Goal: Information Seeking & Learning: Learn about a topic

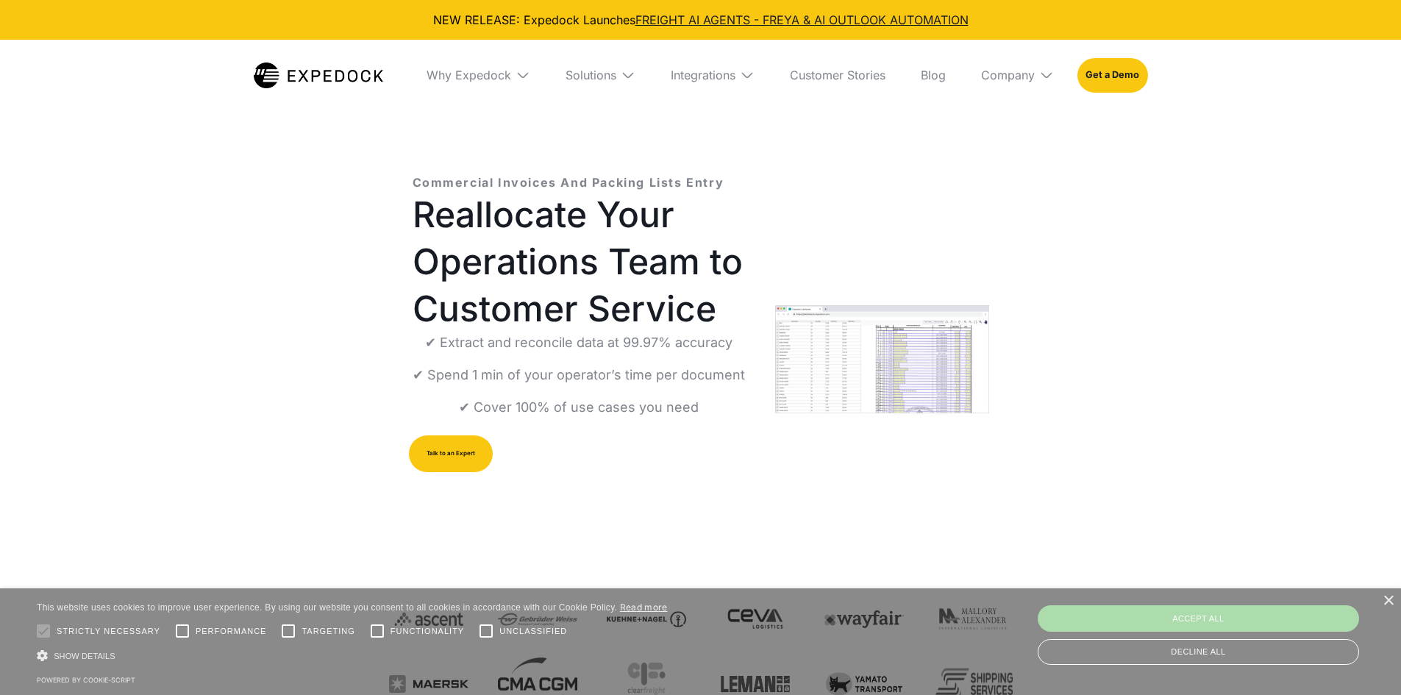
select select
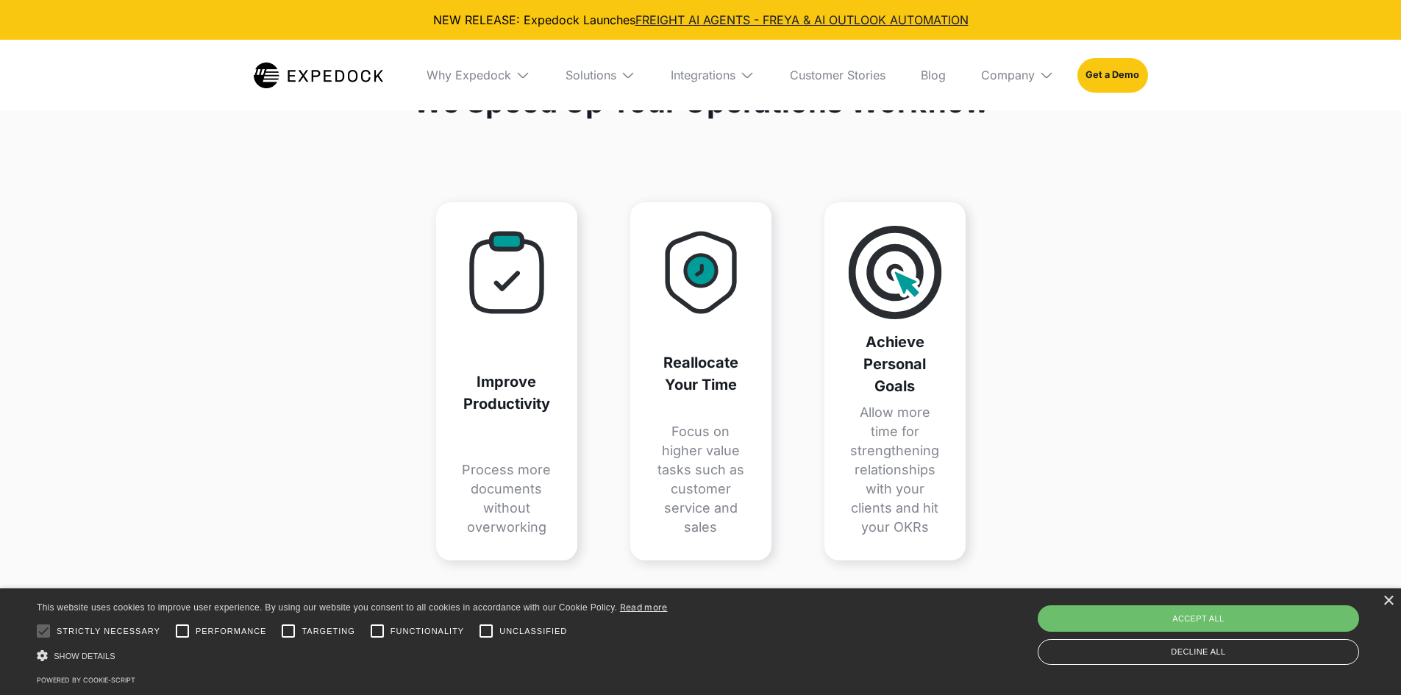
scroll to position [1681, 0]
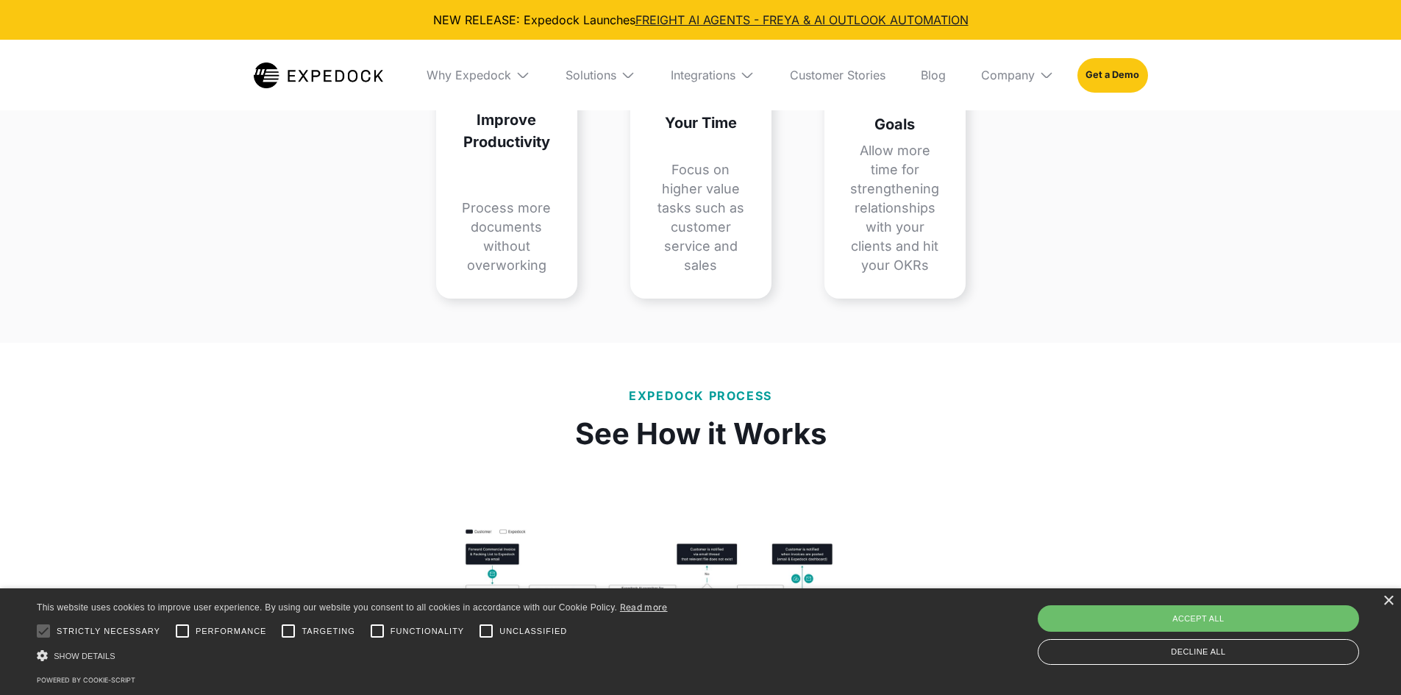
click at [621, 69] on img at bounding box center [628, 75] width 15 height 15
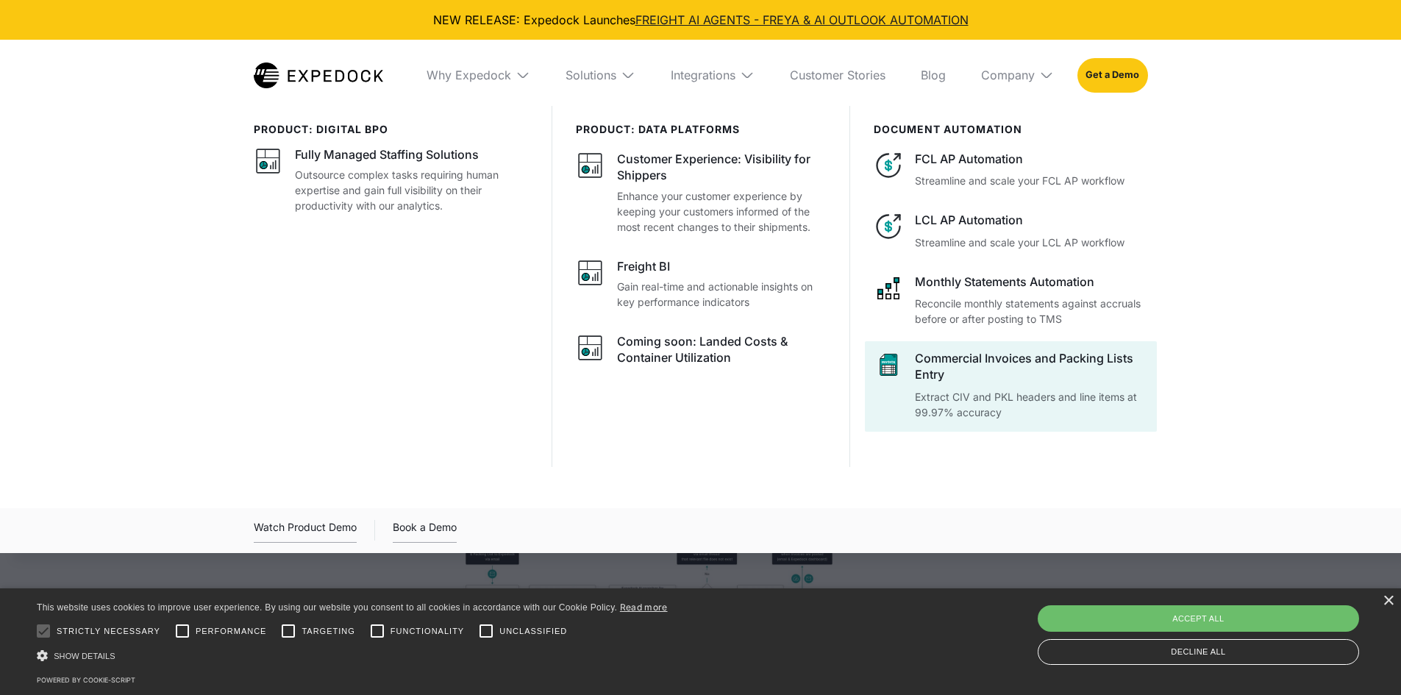
click at [960, 360] on div "Commercial Invoices and Packing Lists Entry" at bounding box center [1031, 366] width 232 height 33
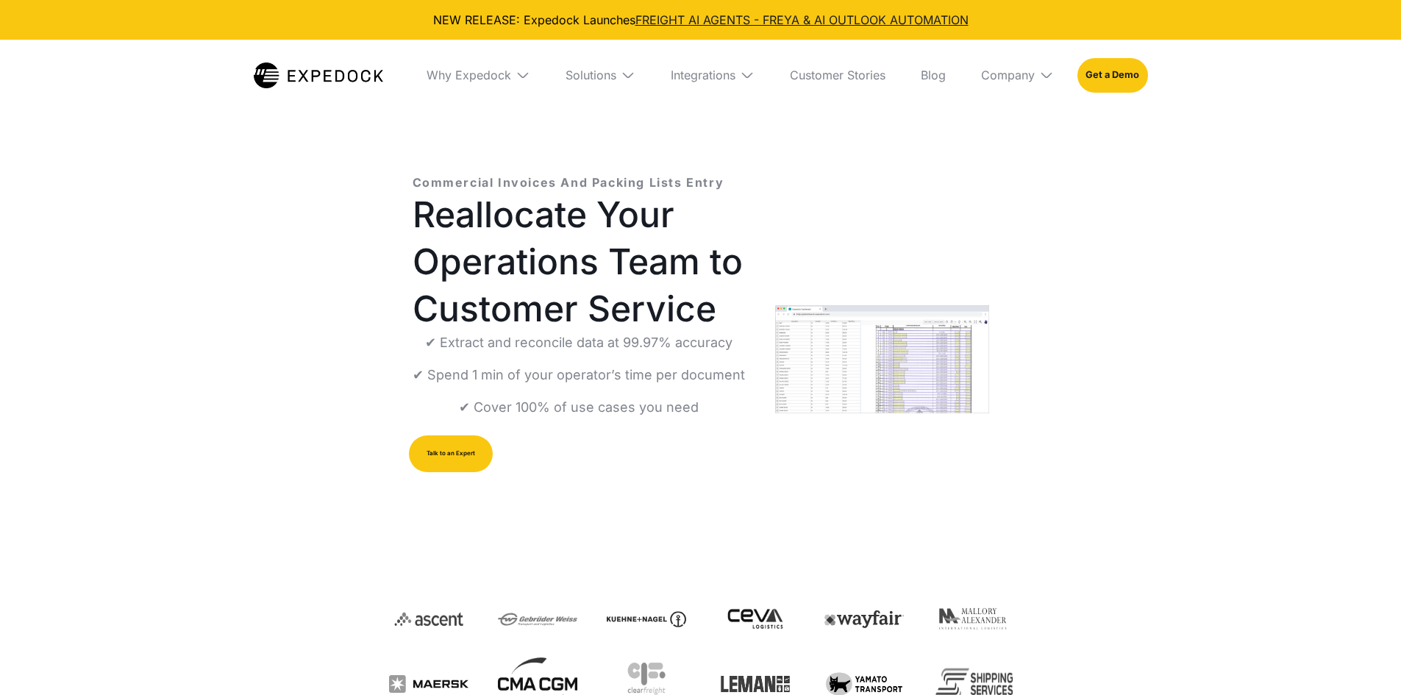
select select
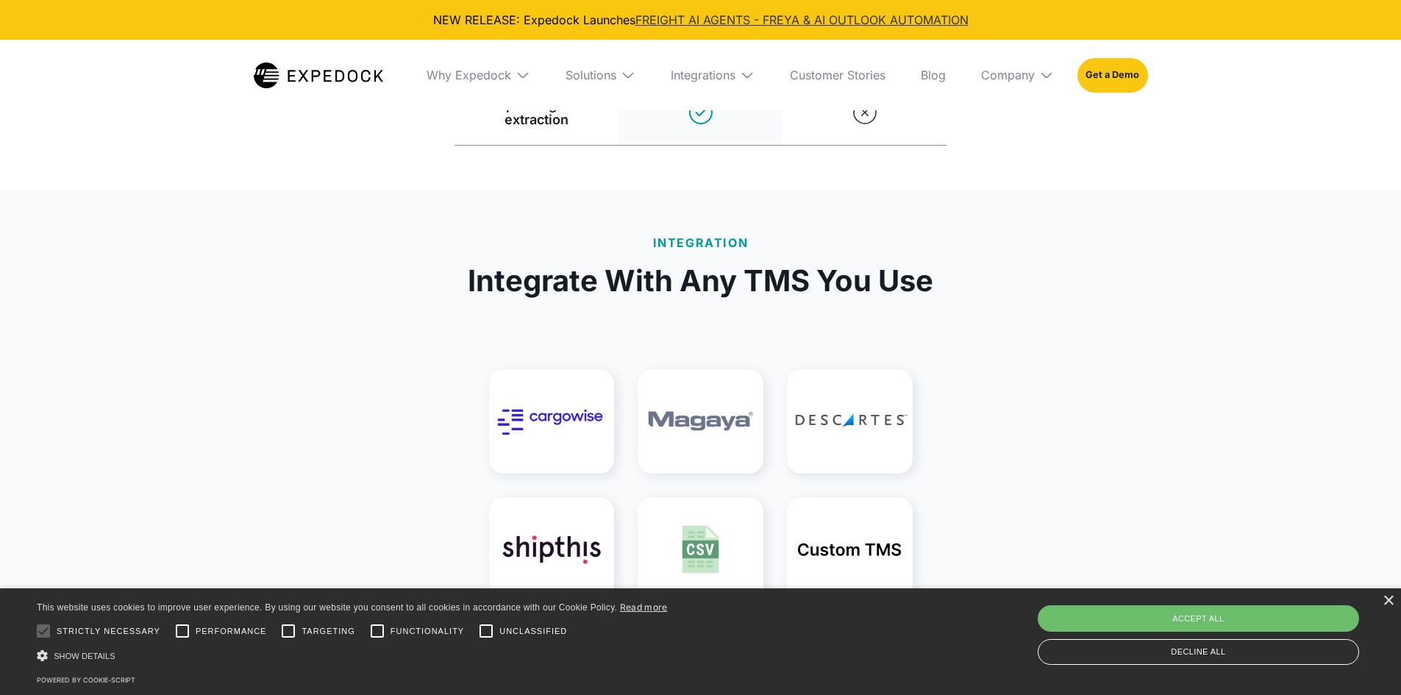
scroll to position [3016, 0]
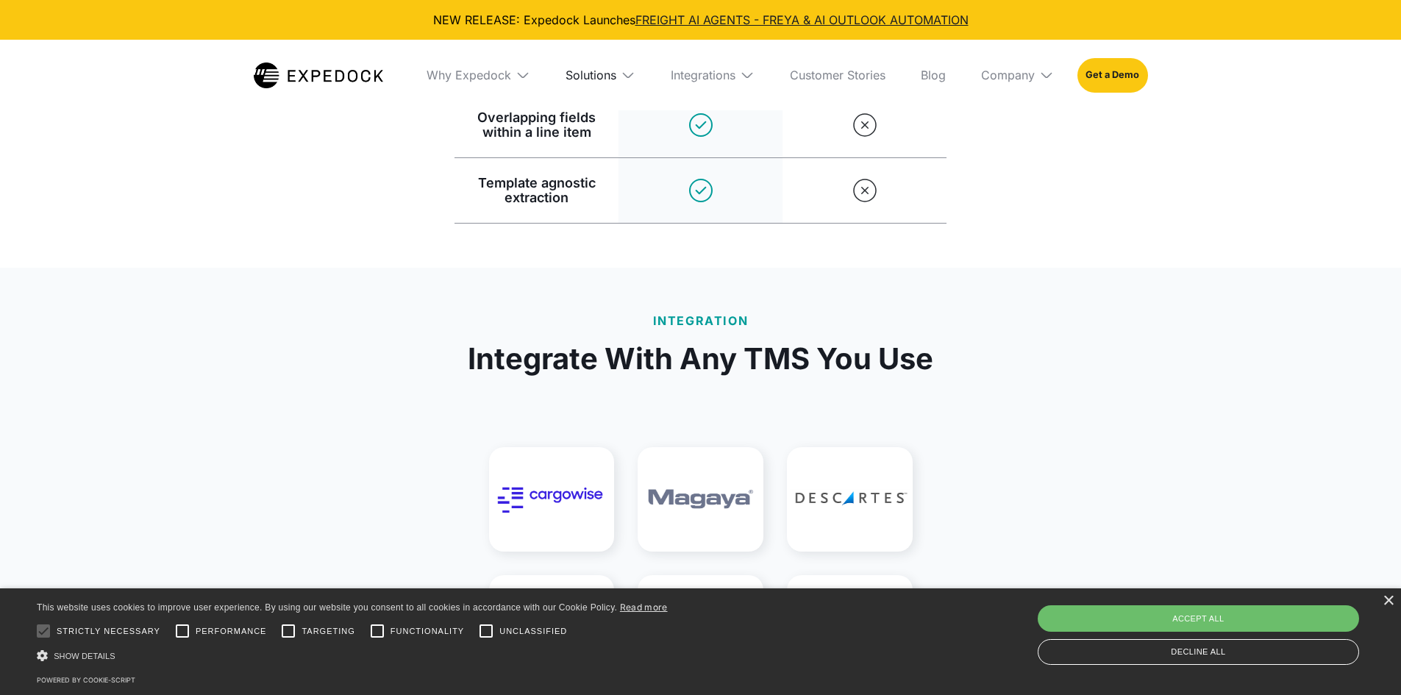
click at [610, 71] on div "Solutions" at bounding box center [591, 75] width 51 height 15
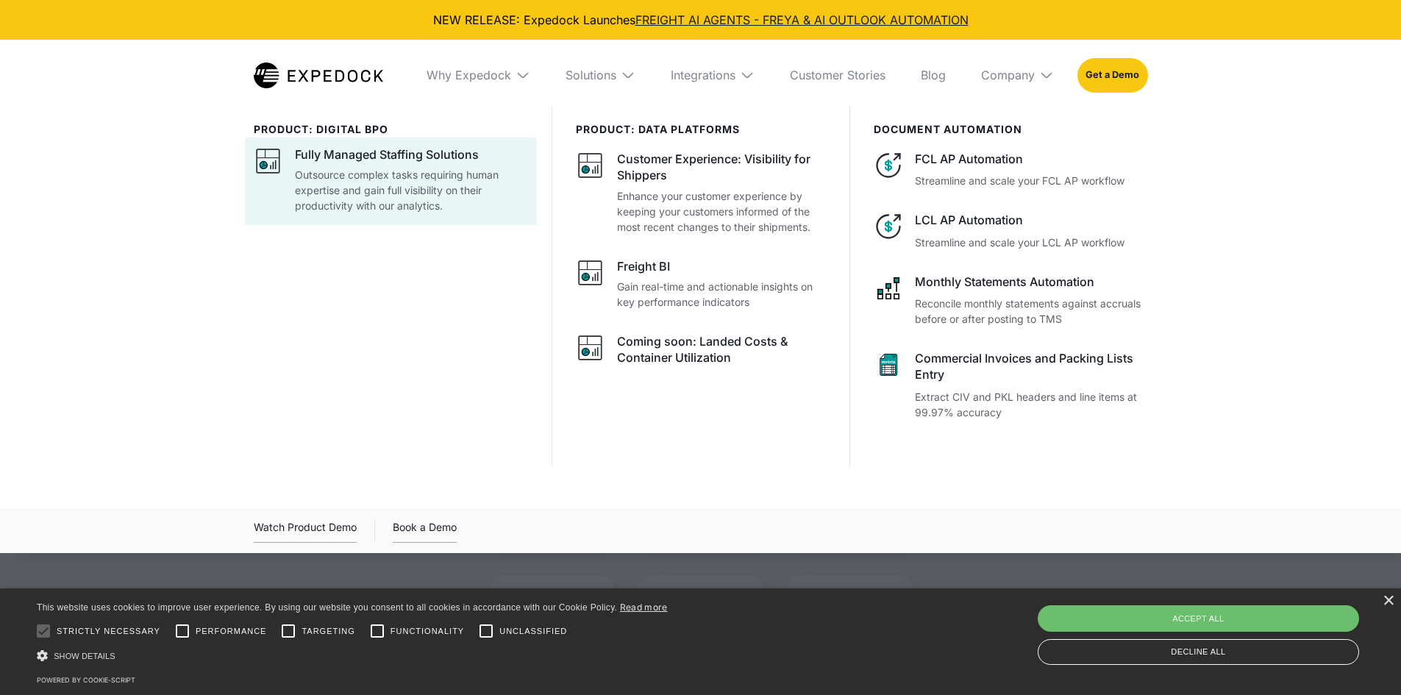
click at [399, 181] on p "Outsource complex tasks requiring human expertise and gain full visibility on t…" at bounding box center [411, 190] width 233 height 46
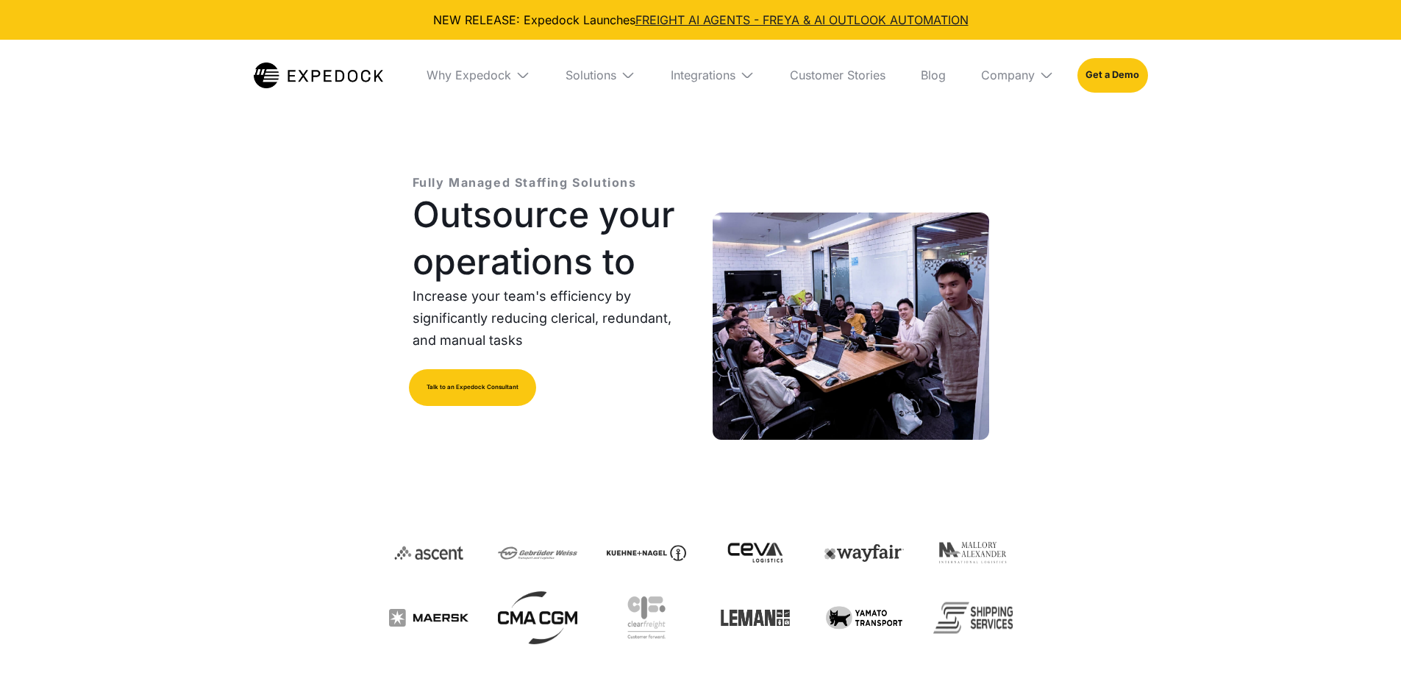
select select
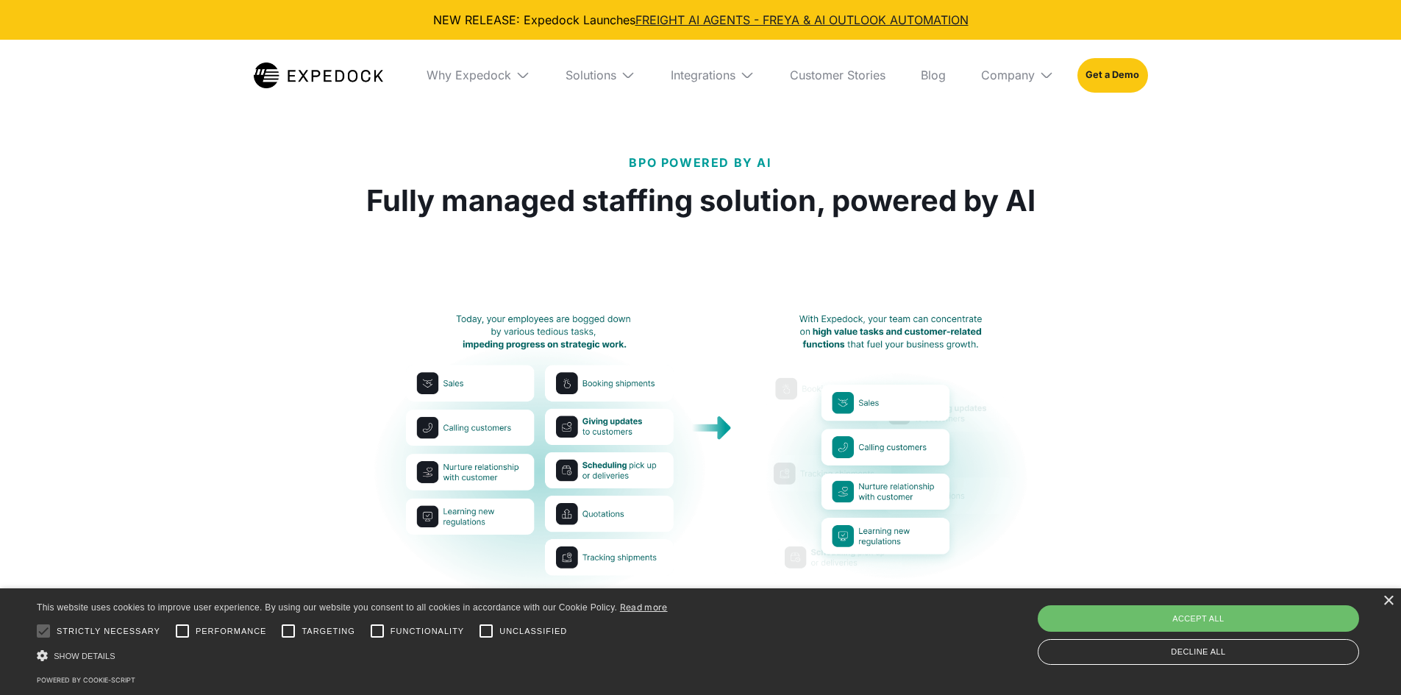
scroll to position [588, 0]
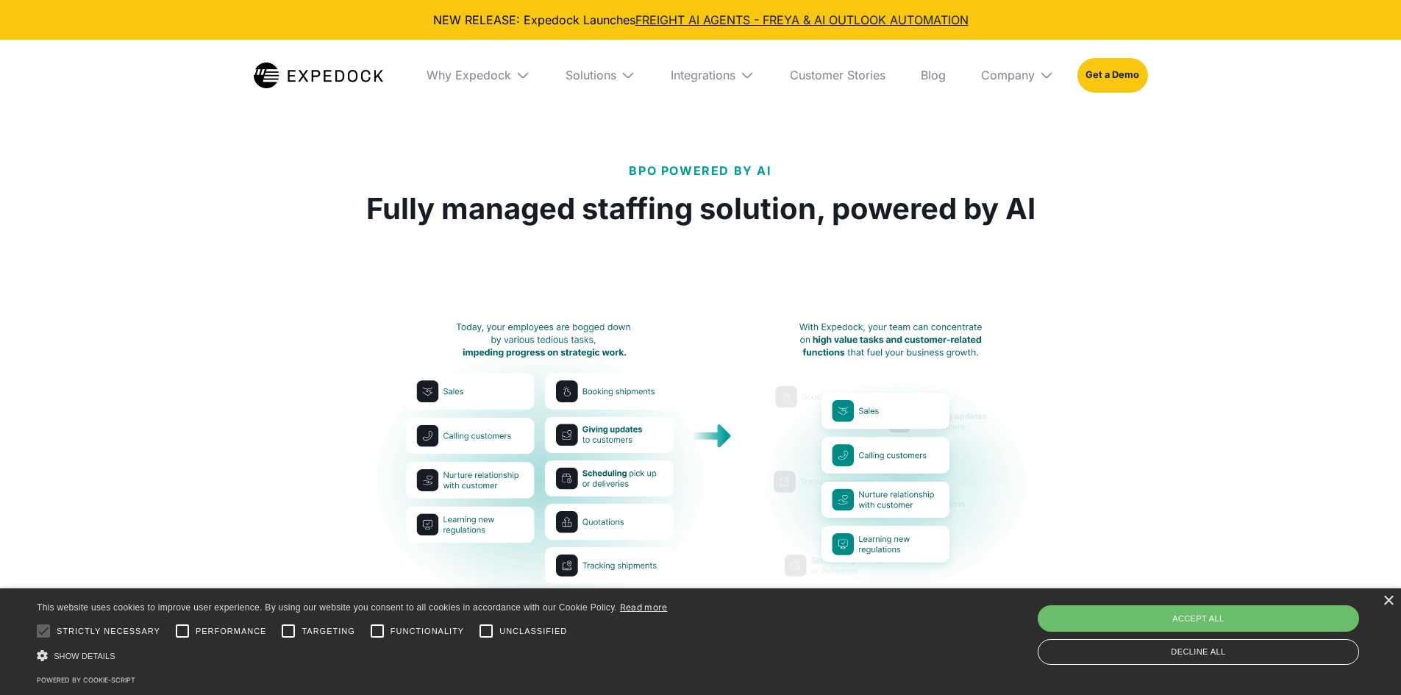
click at [627, 71] on img at bounding box center [628, 75] width 15 height 15
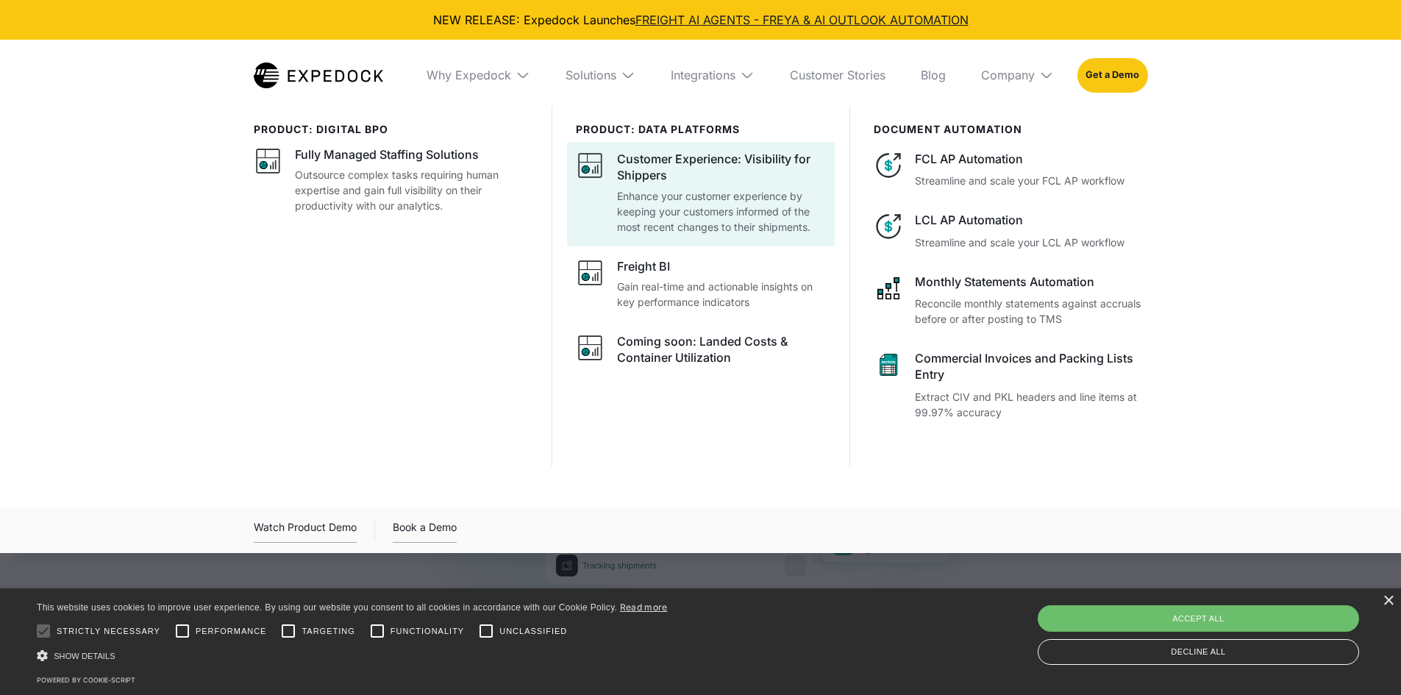
click at [712, 191] on p "Enhance your customer experience by keeping your customers informed of the most…" at bounding box center [721, 211] width 209 height 46
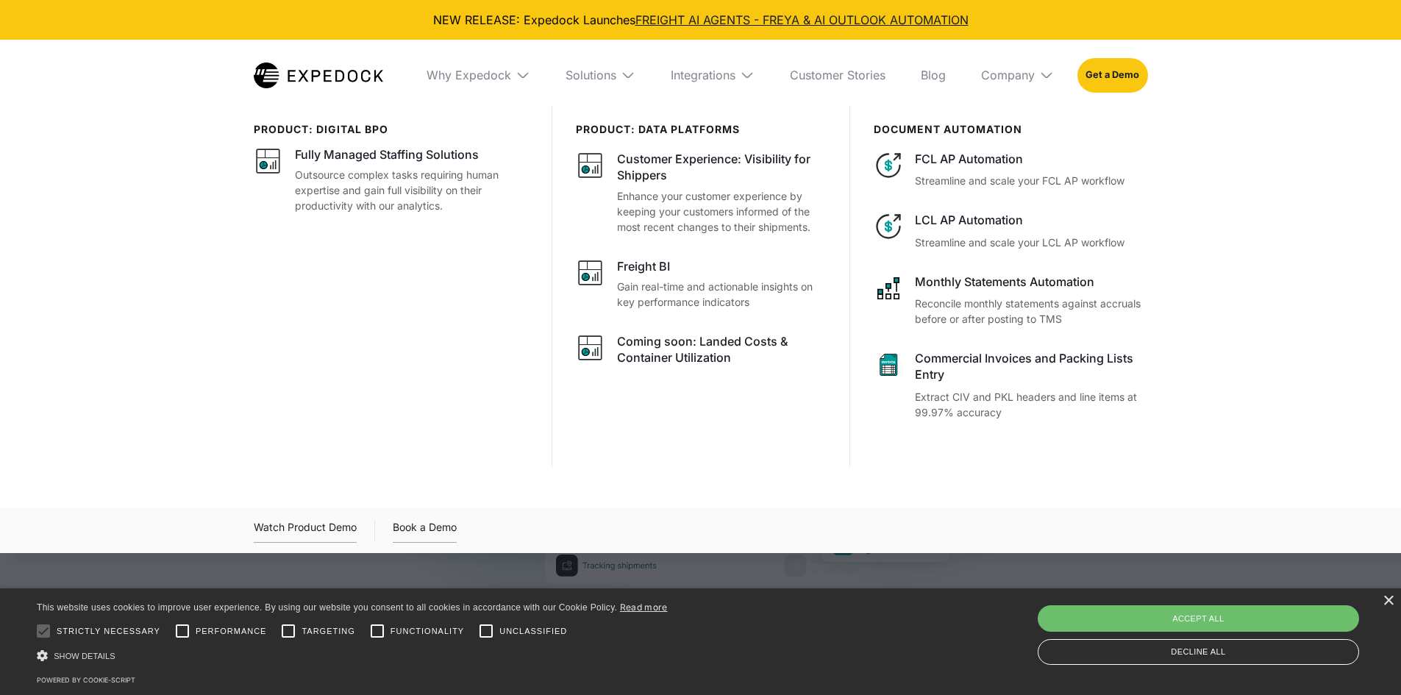
click at [726, 408] on div "PRODUCT: data platforms Customer Experience: Visibility for Shippers Enhance yo…" at bounding box center [701, 286] width 298 height 361
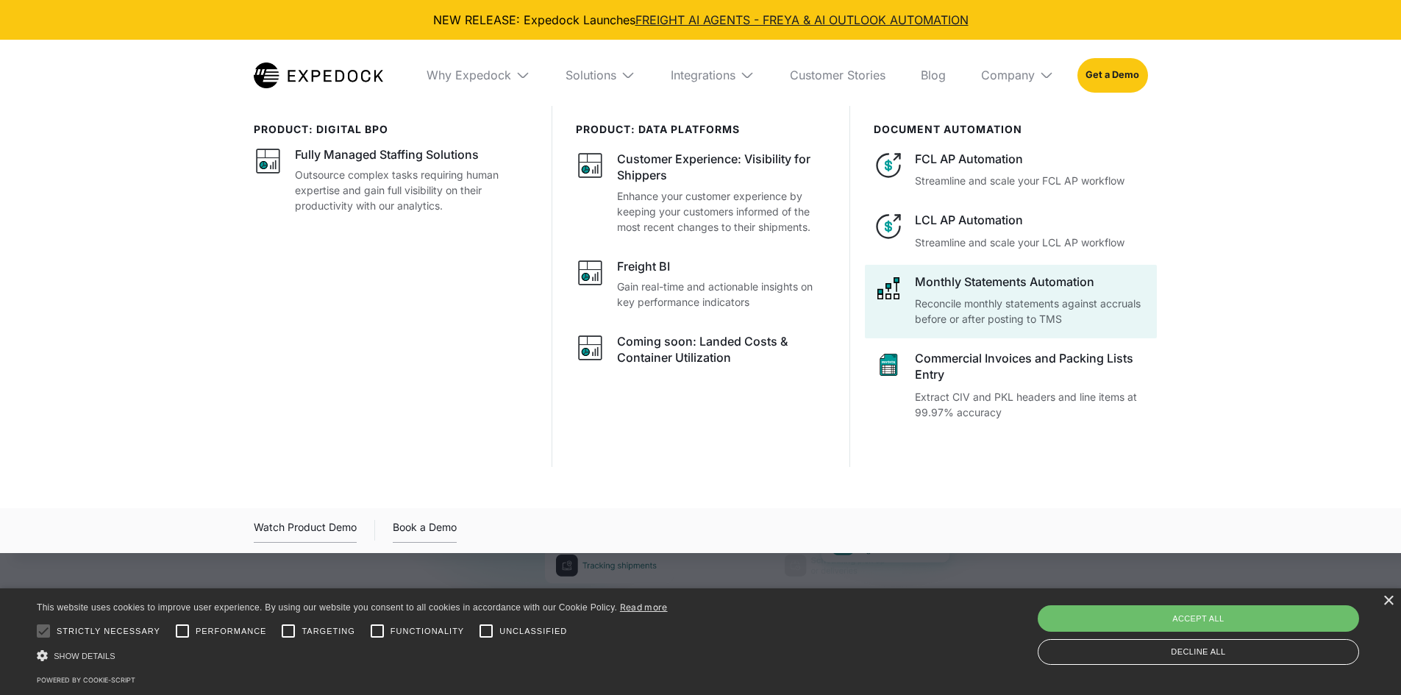
click at [1102, 319] on p "Reconcile monthly statements against accruals before or after posting to TMS" at bounding box center [1031, 311] width 232 height 31
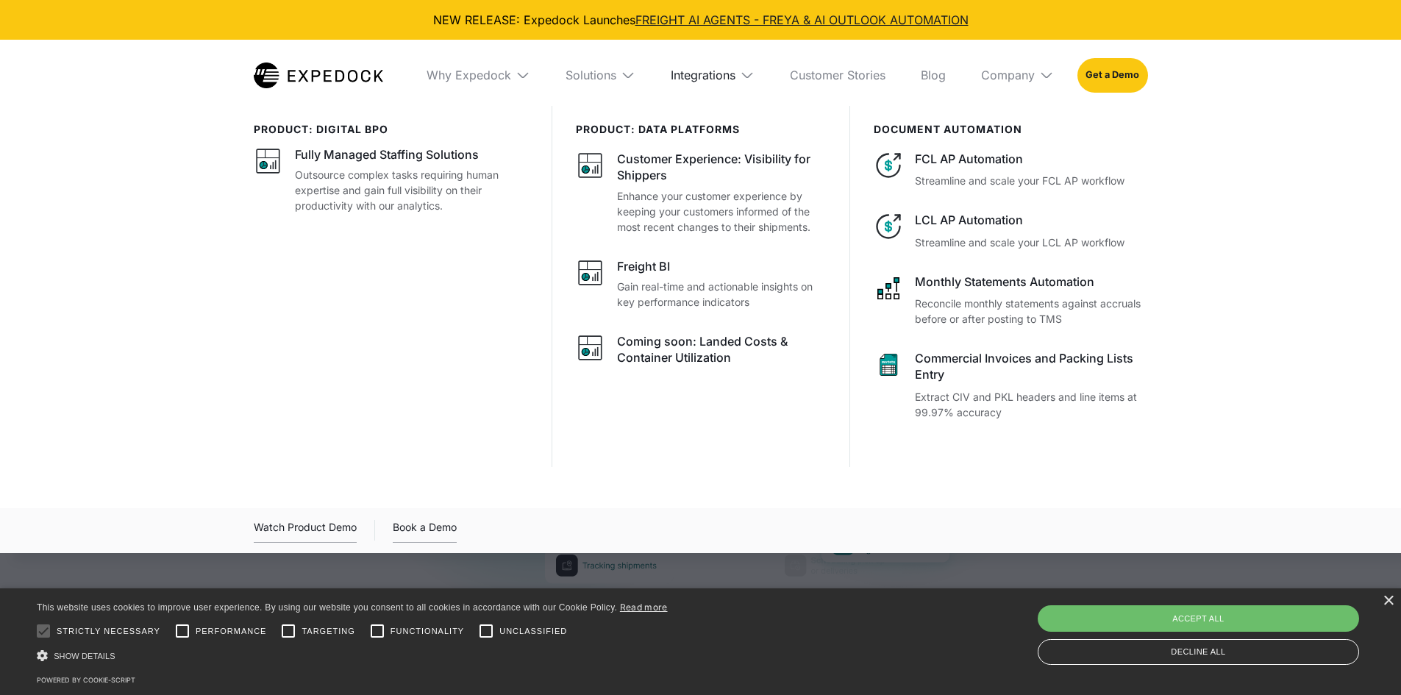
click at [730, 80] on div "Integrations" at bounding box center [703, 75] width 65 height 15
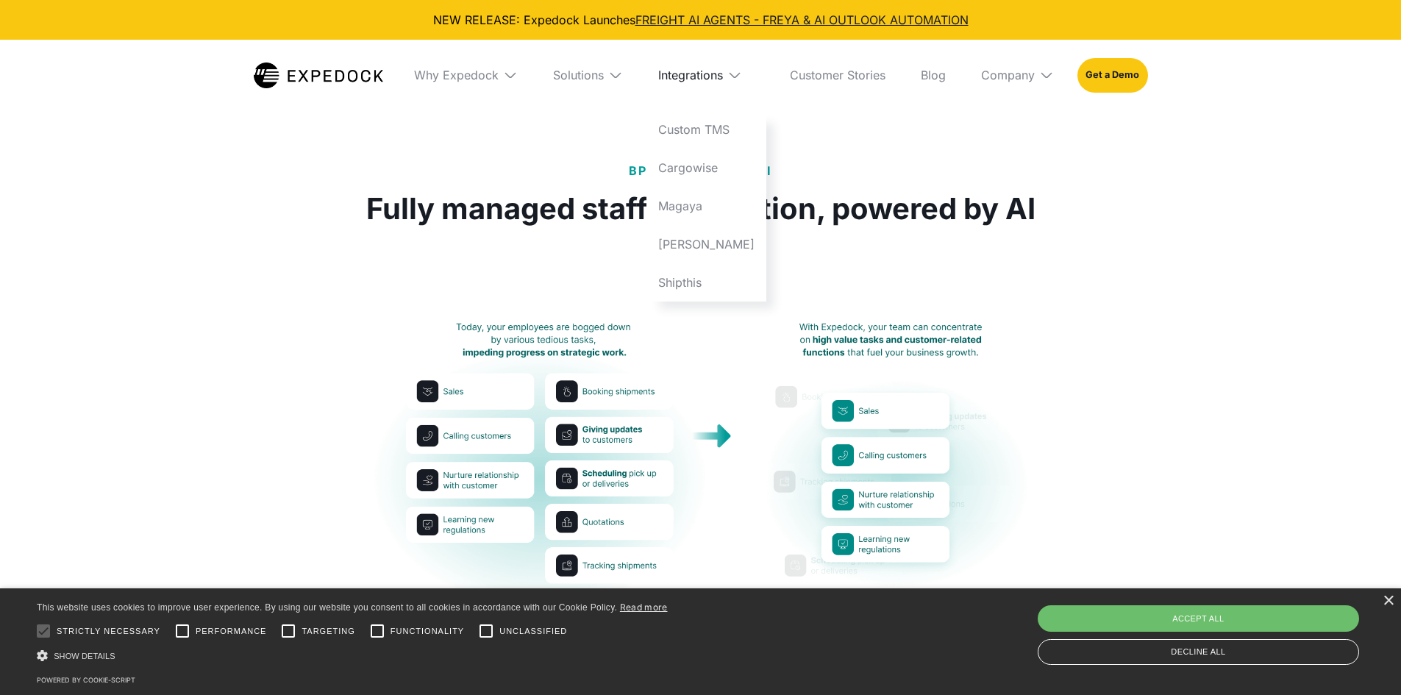
click at [723, 78] on div "Integrations" at bounding box center [690, 75] width 65 height 15
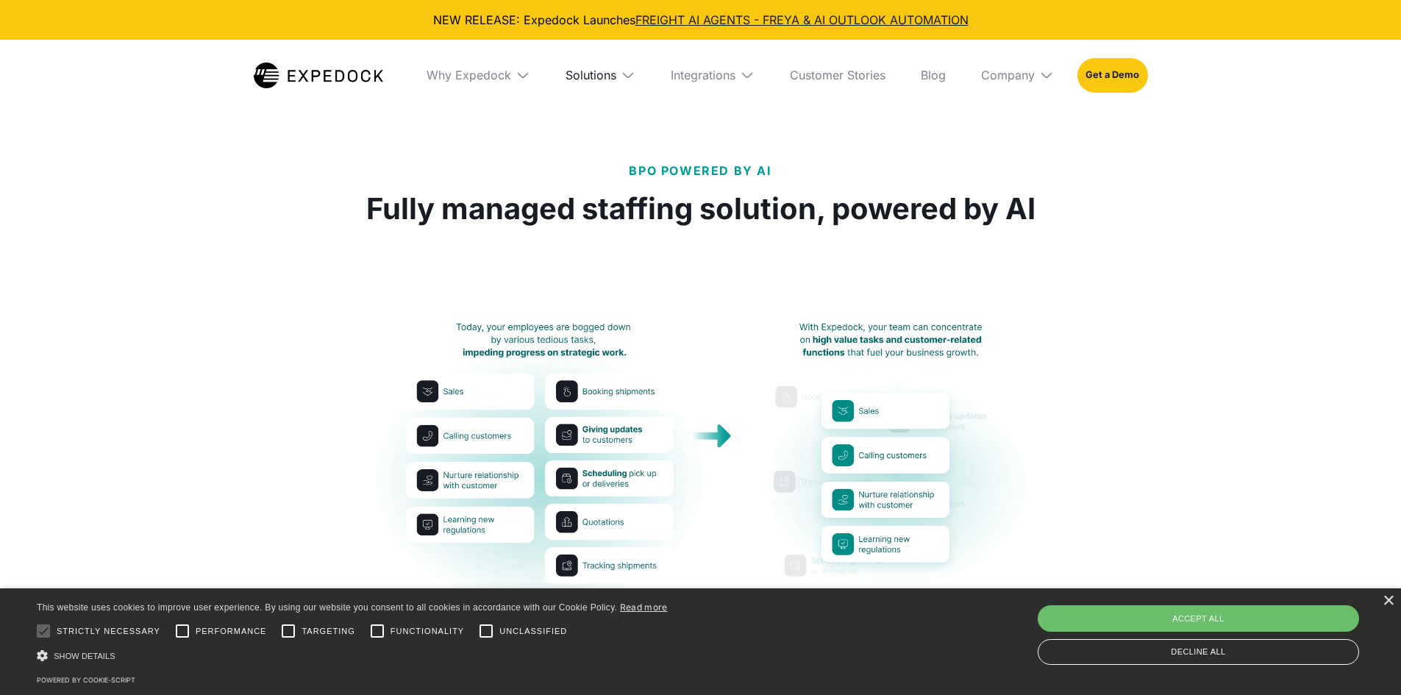
click at [597, 78] on div "Solutions" at bounding box center [591, 75] width 51 height 15
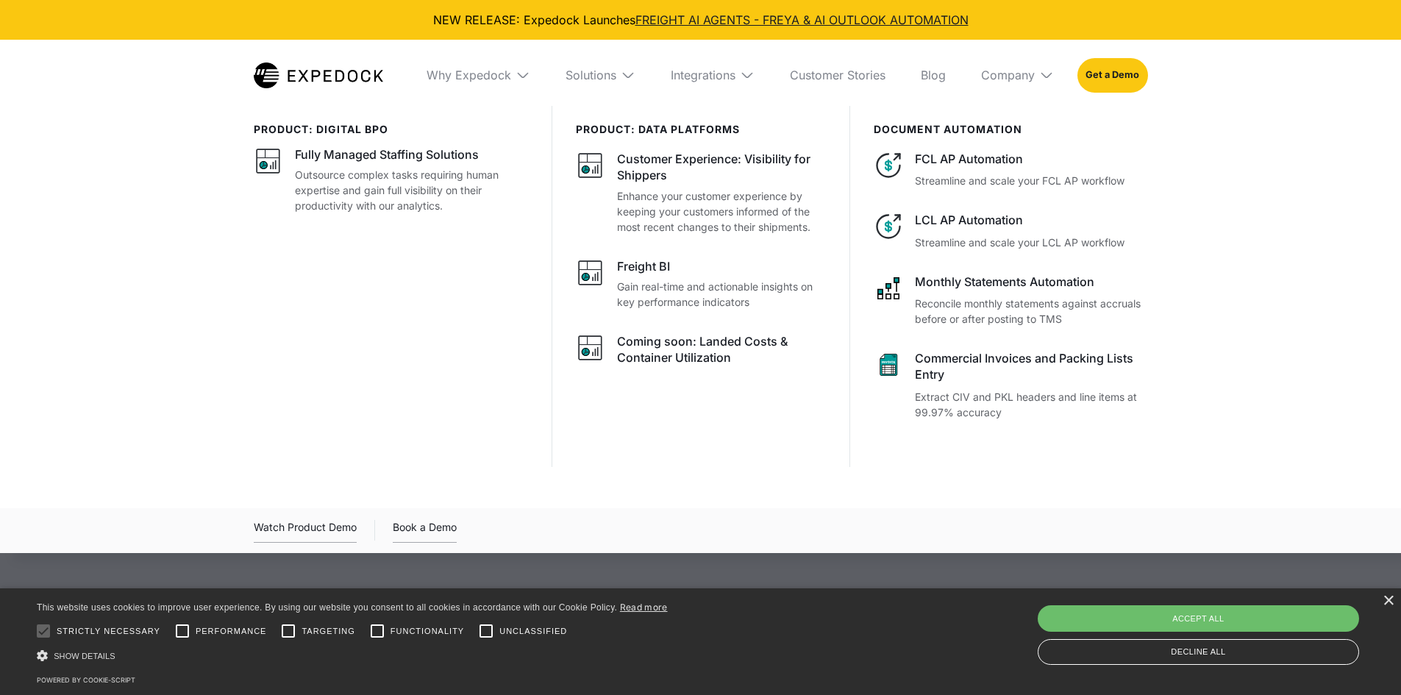
scroll to position [1471, 0]
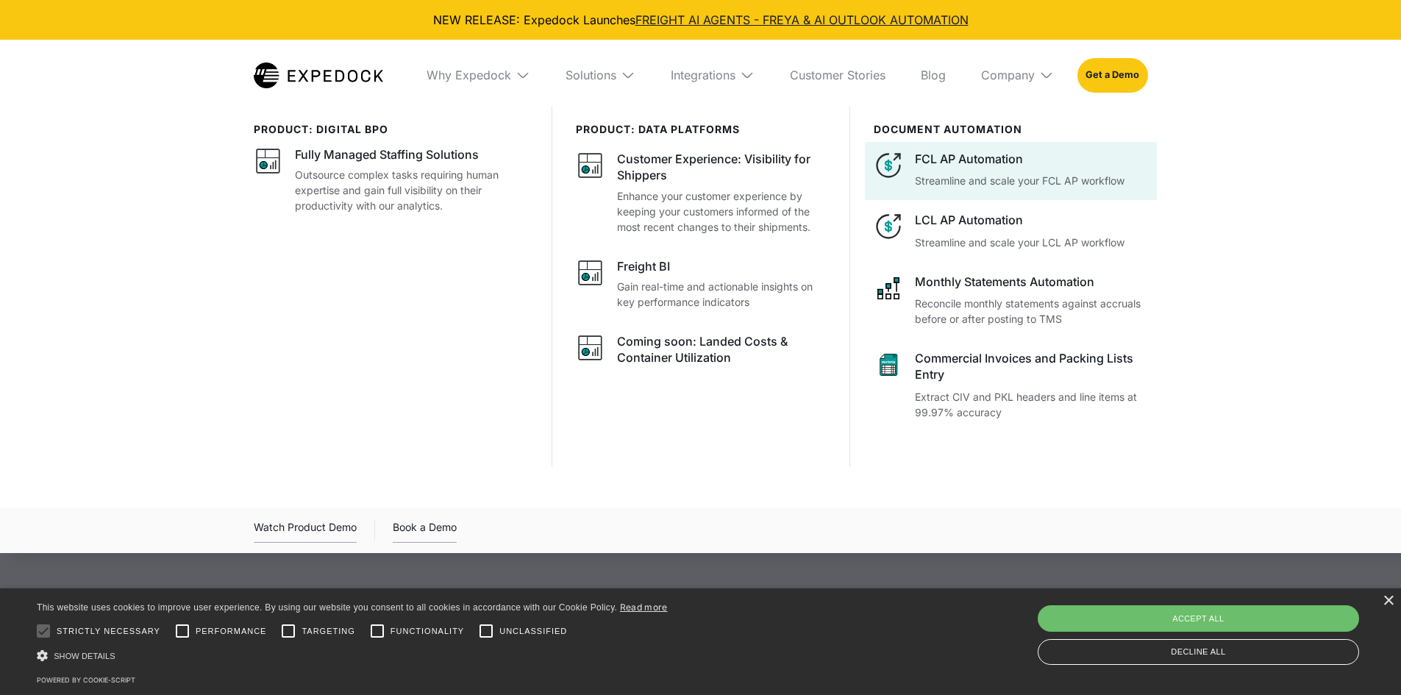
click at [978, 164] on div "FCL AP Automation" at bounding box center [1031, 159] width 232 height 16
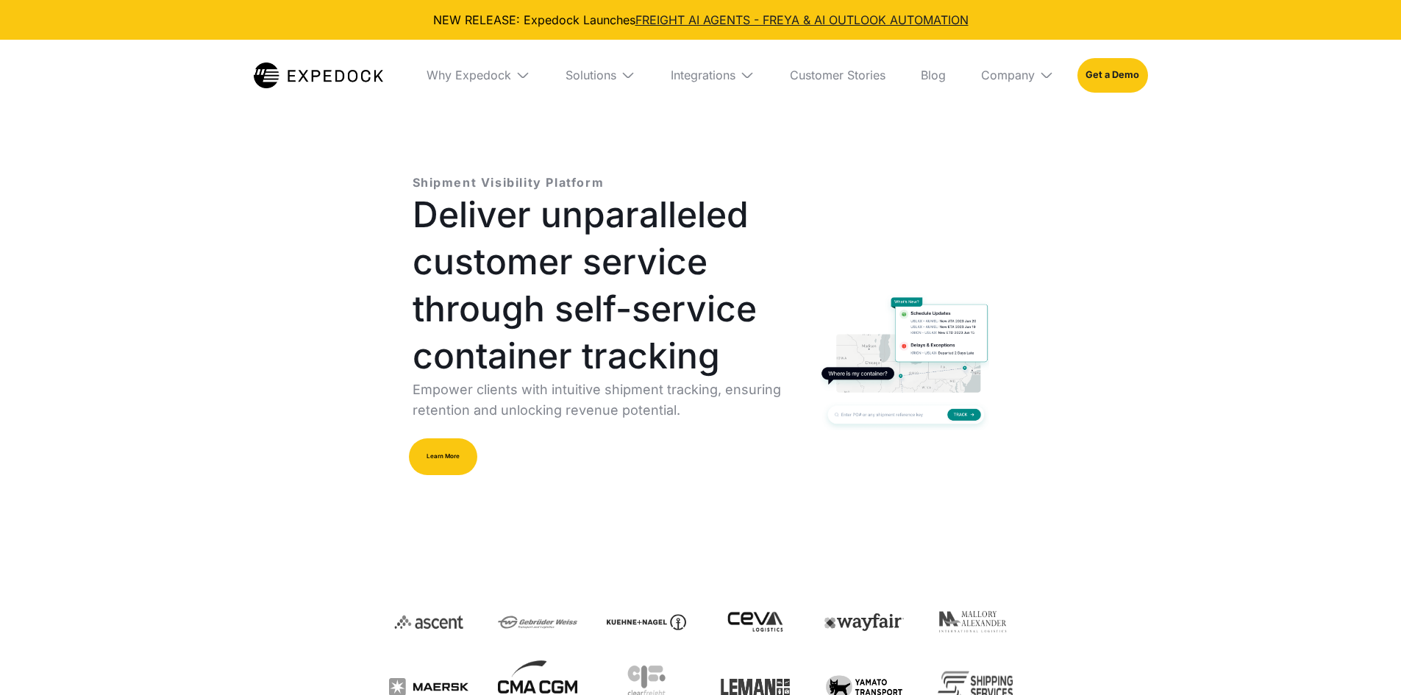
select select
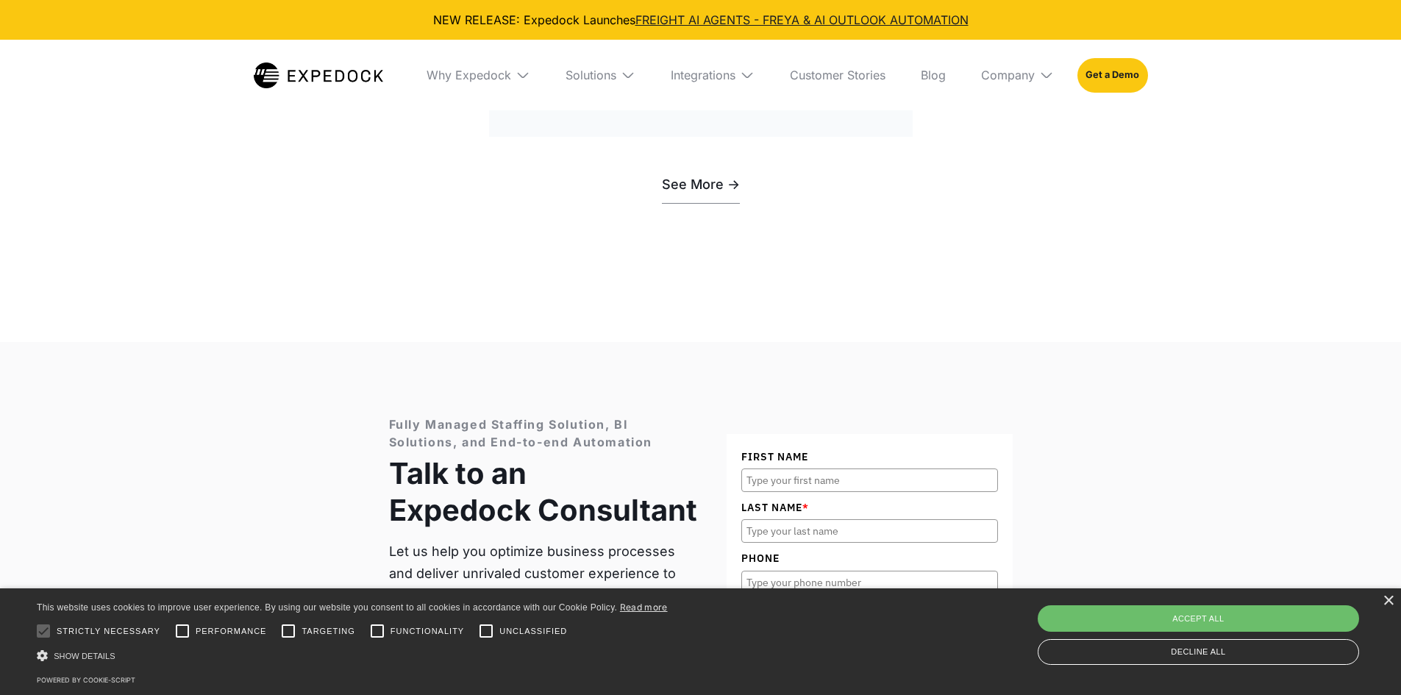
scroll to position [4193, 0]
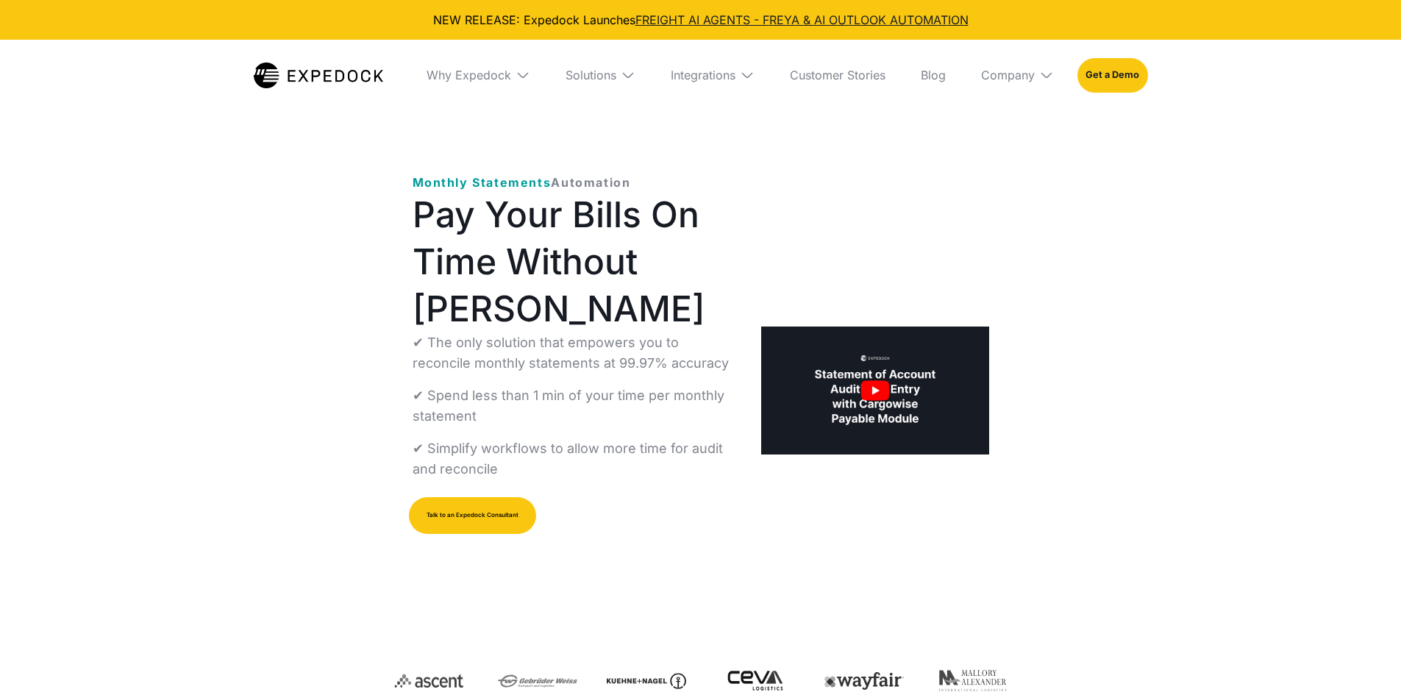
select select
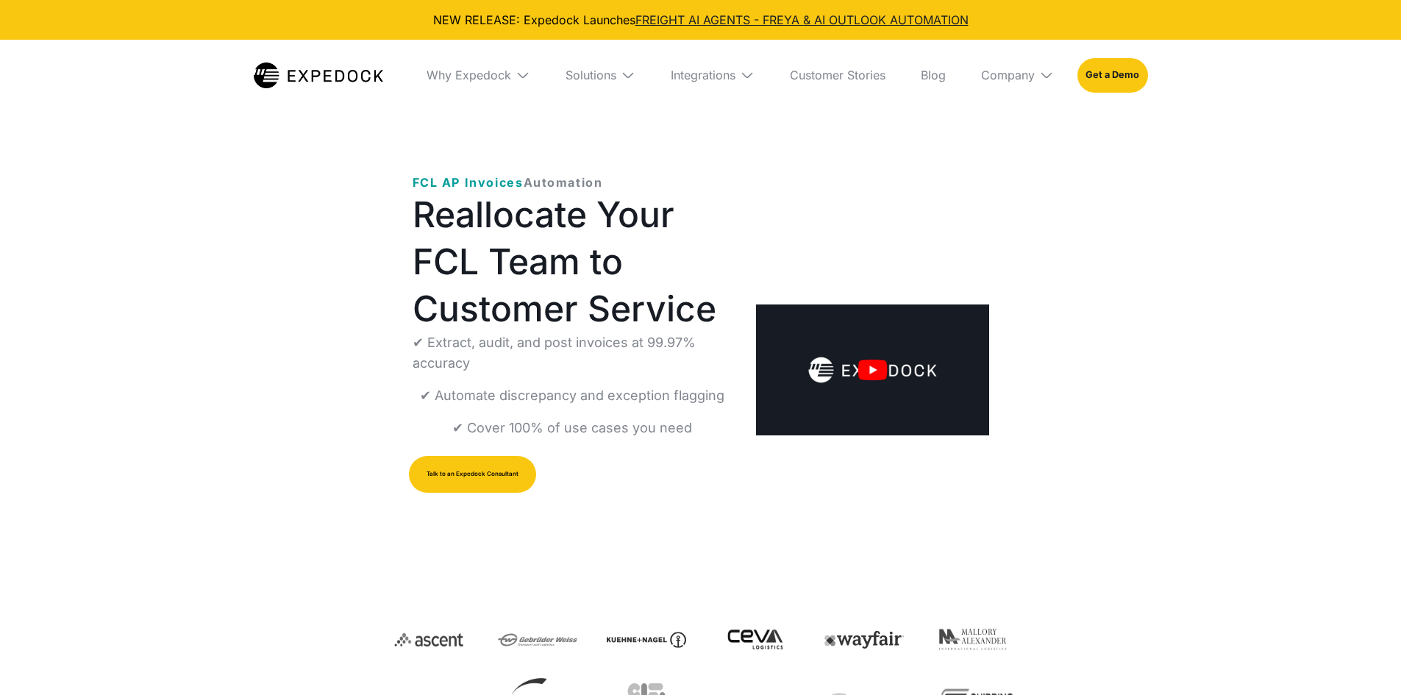
select select
click at [861, 356] on img "open lightbox" at bounding box center [872, 370] width 232 height 131
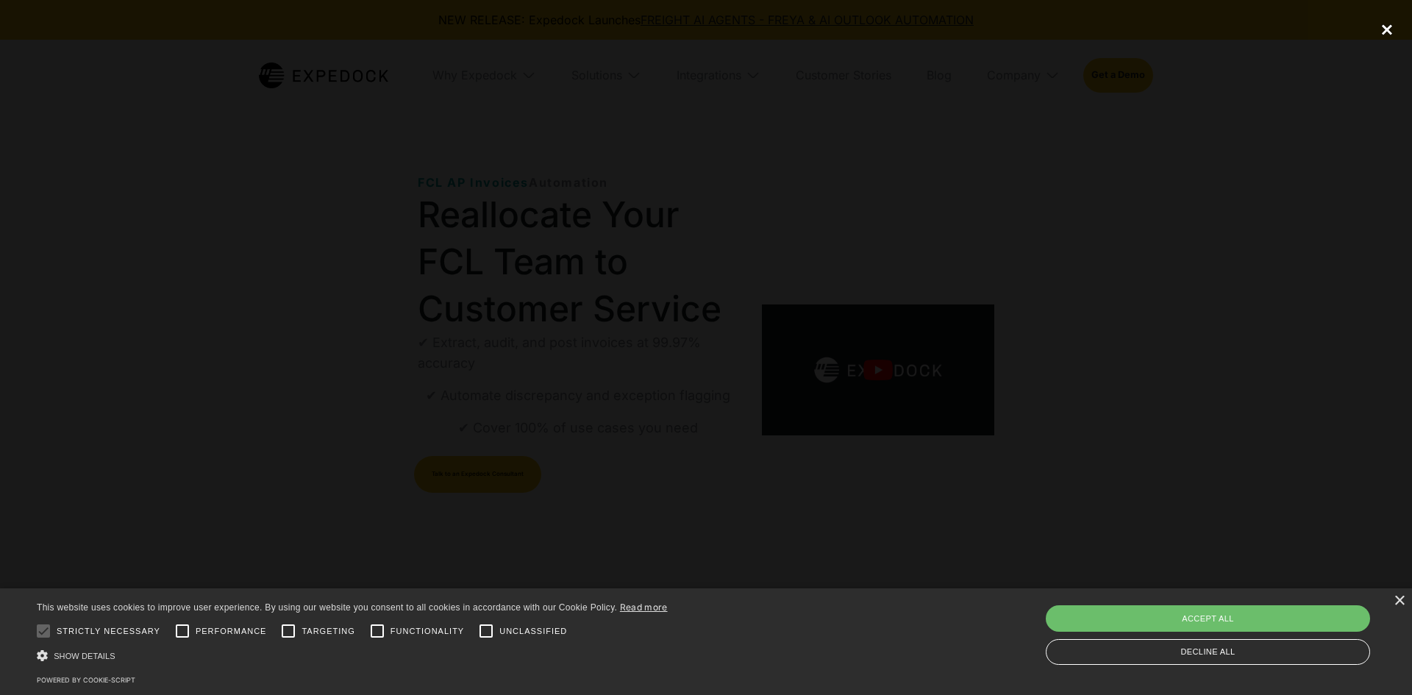
click at [1388, 27] on div "close lightbox" at bounding box center [1387, 30] width 50 height 32
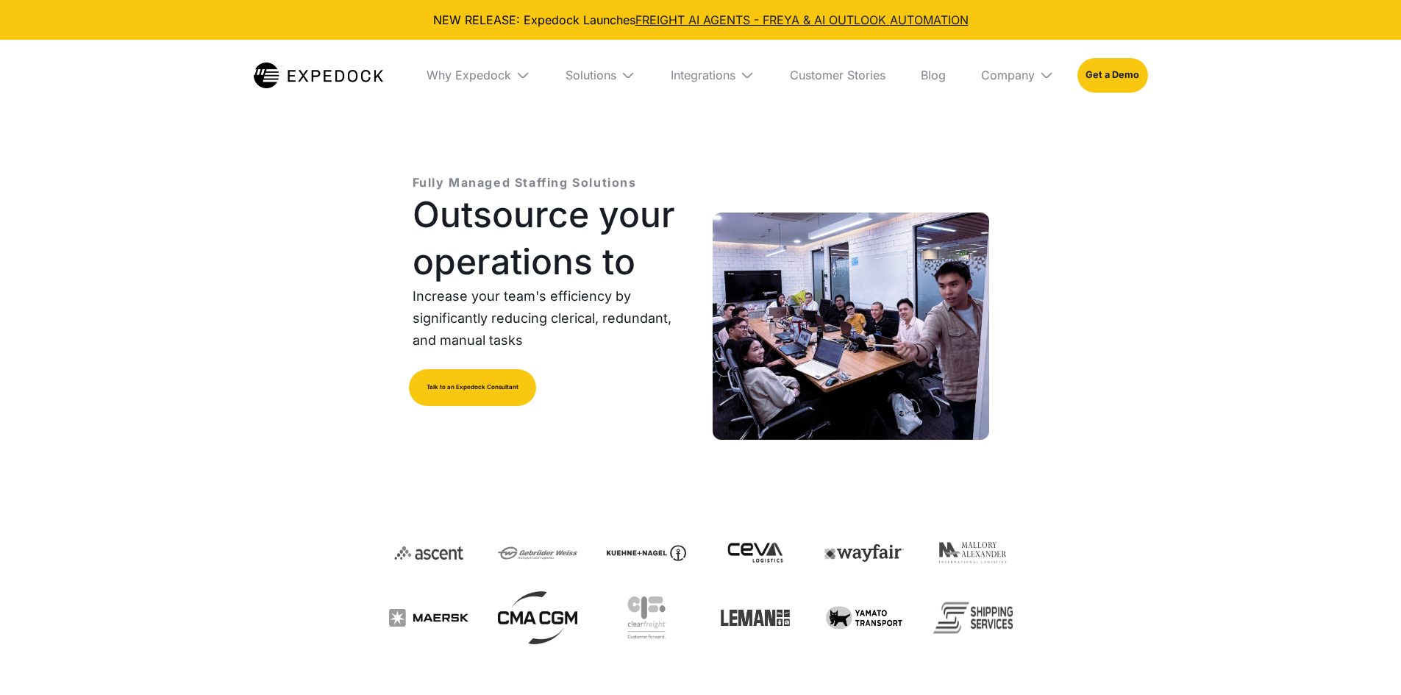
select select
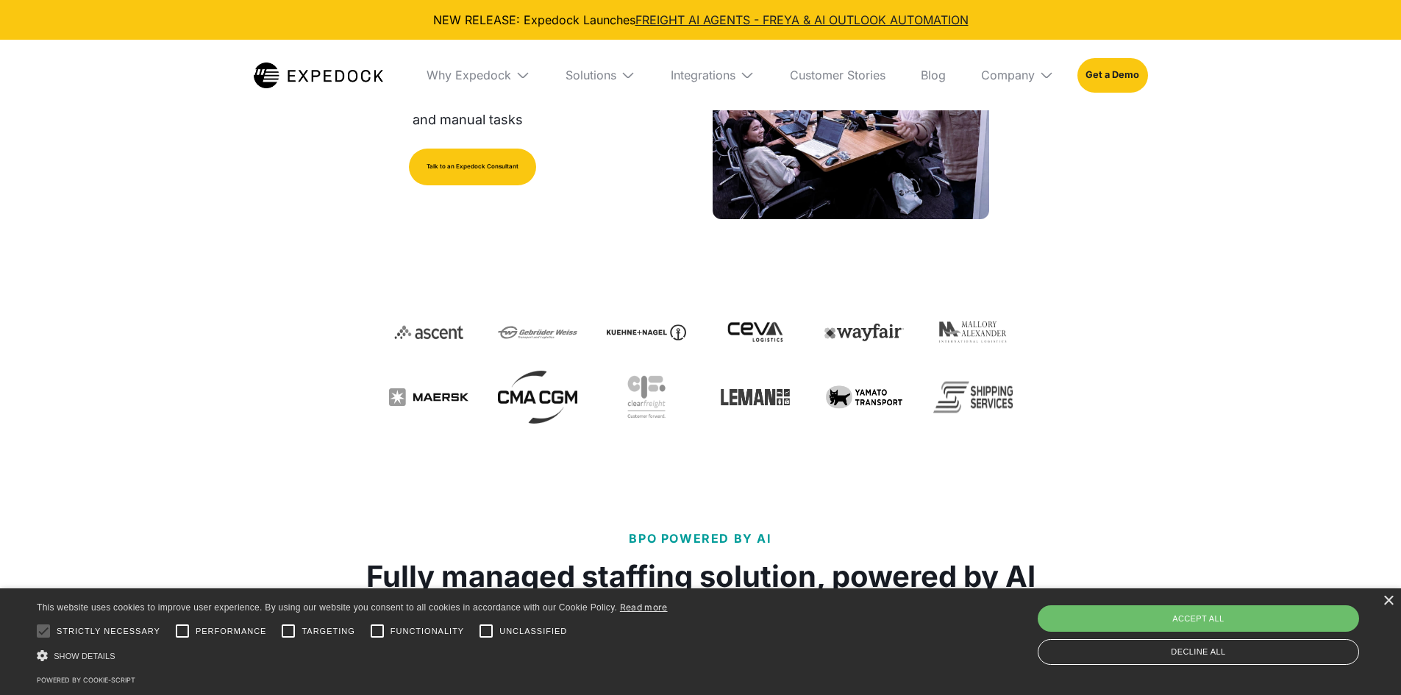
scroll to position [74, 0]
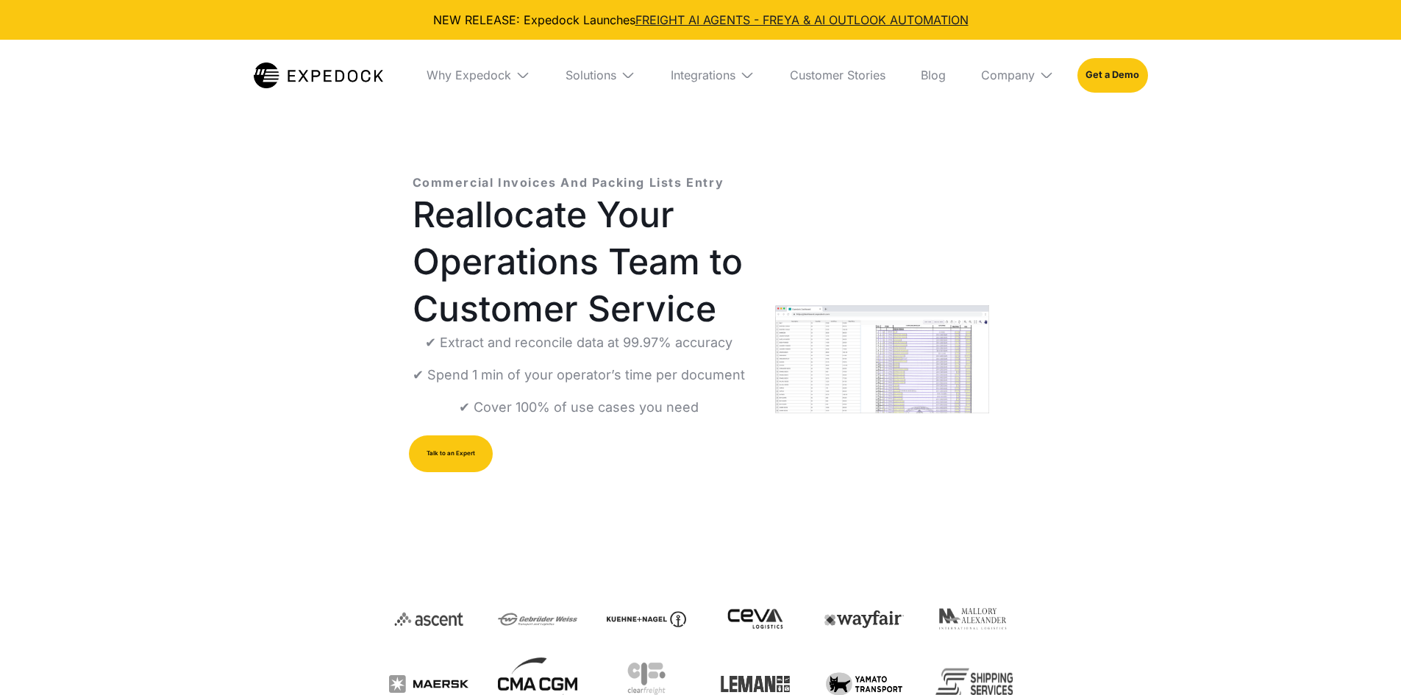
select select
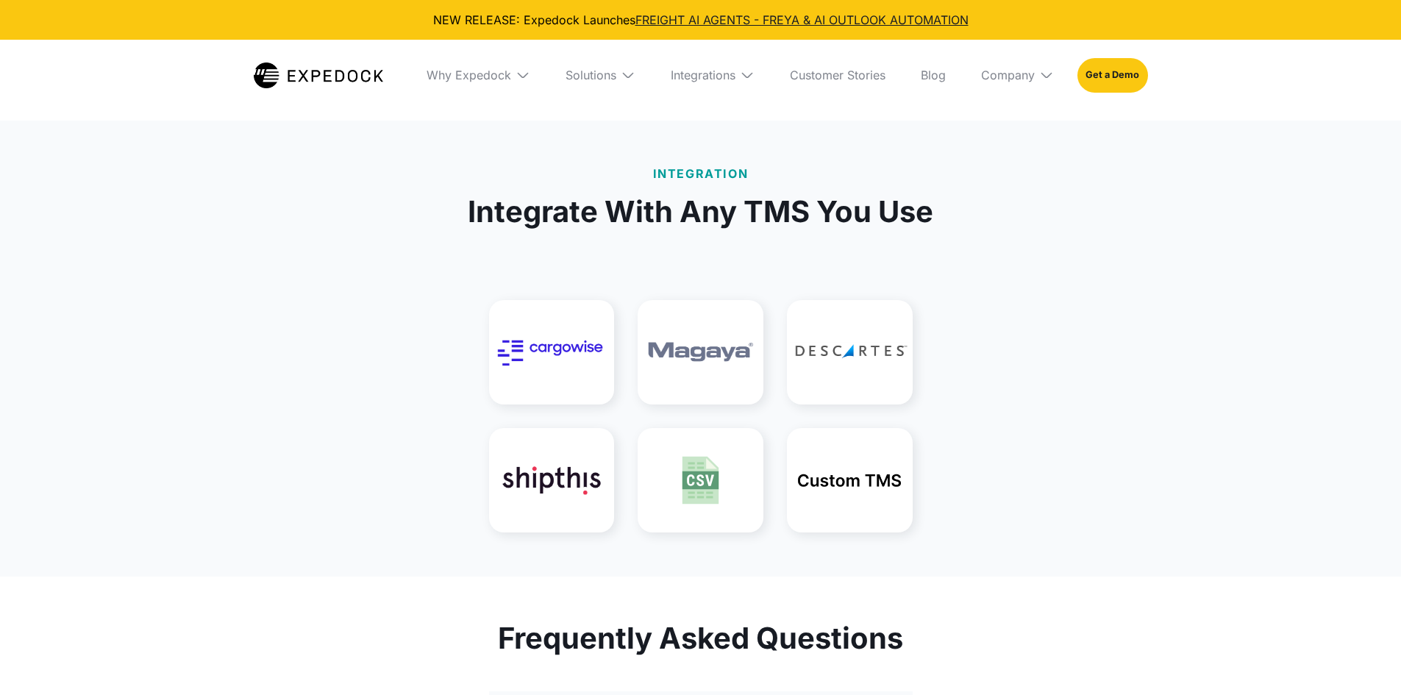
scroll to position [2942, 0]
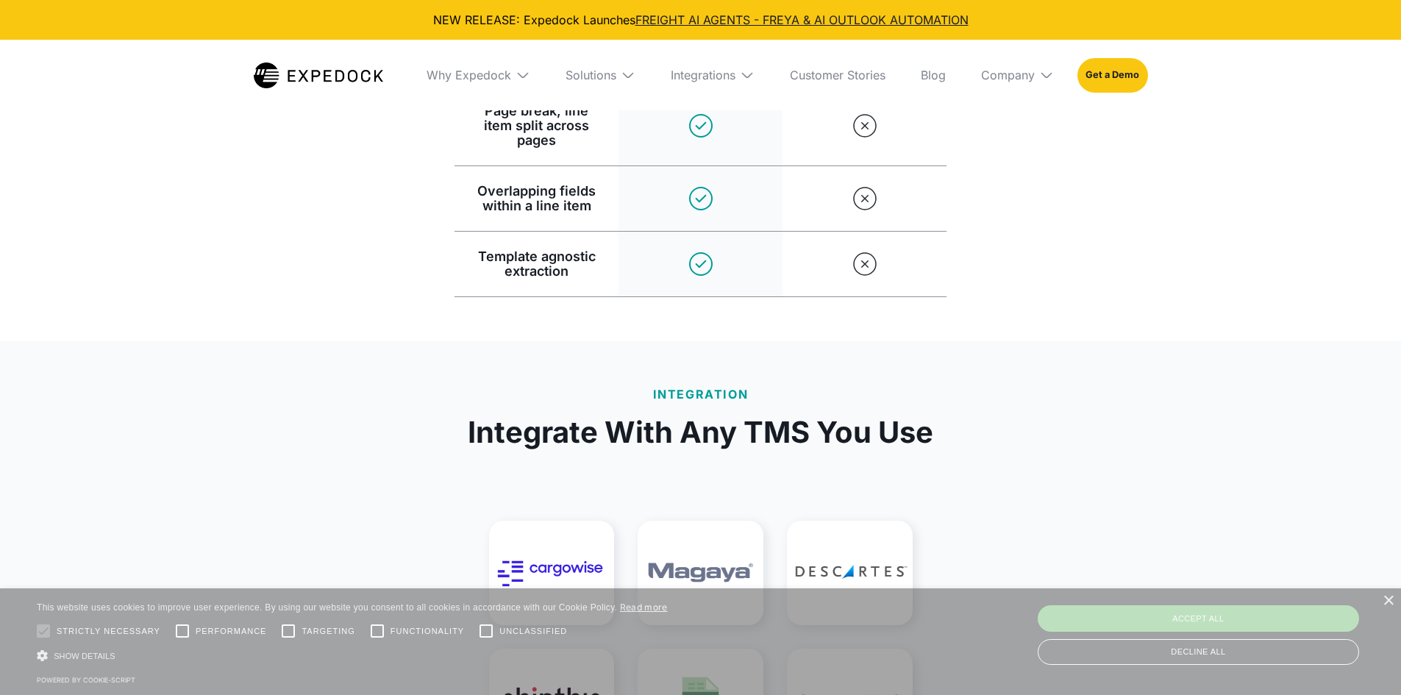
click at [625, 82] on img at bounding box center [628, 75] width 15 height 15
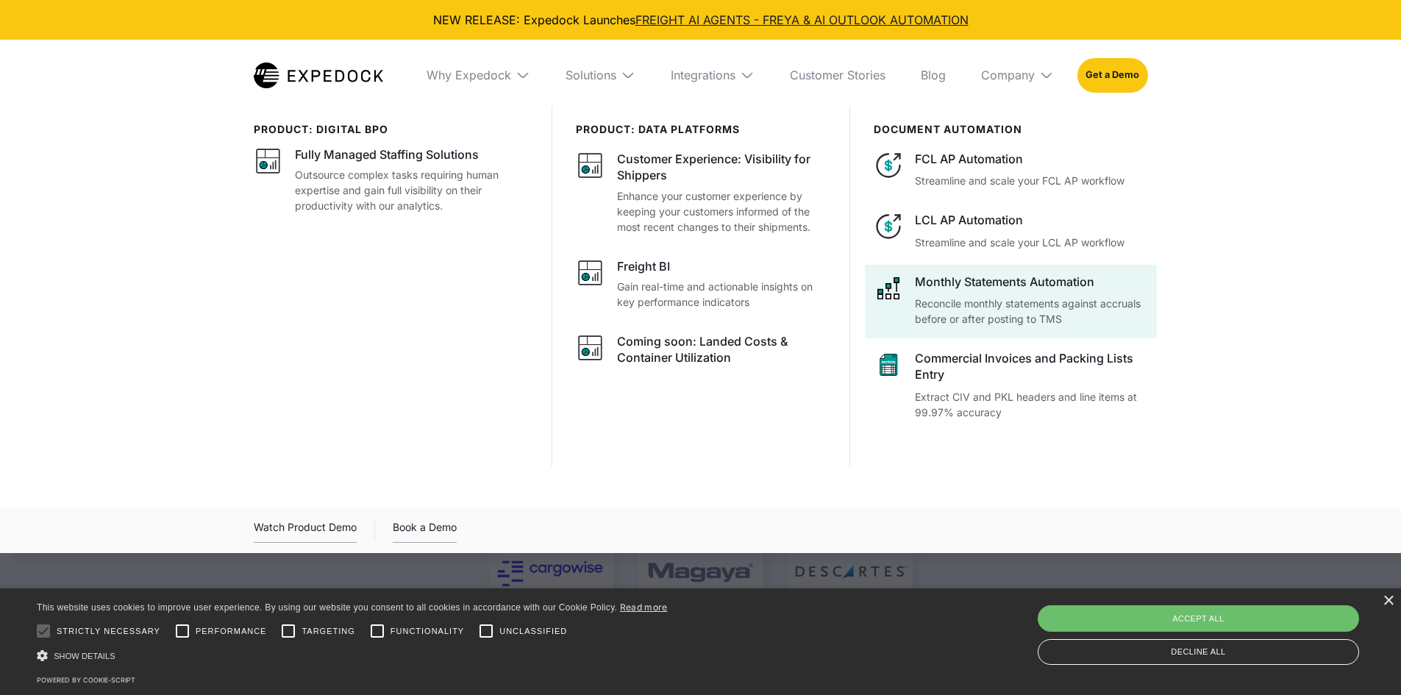
click at [1010, 302] on p "Reconcile monthly statements against accruals before or after posting to TMS" at bounding box center [1031, 311] width 232 height 31
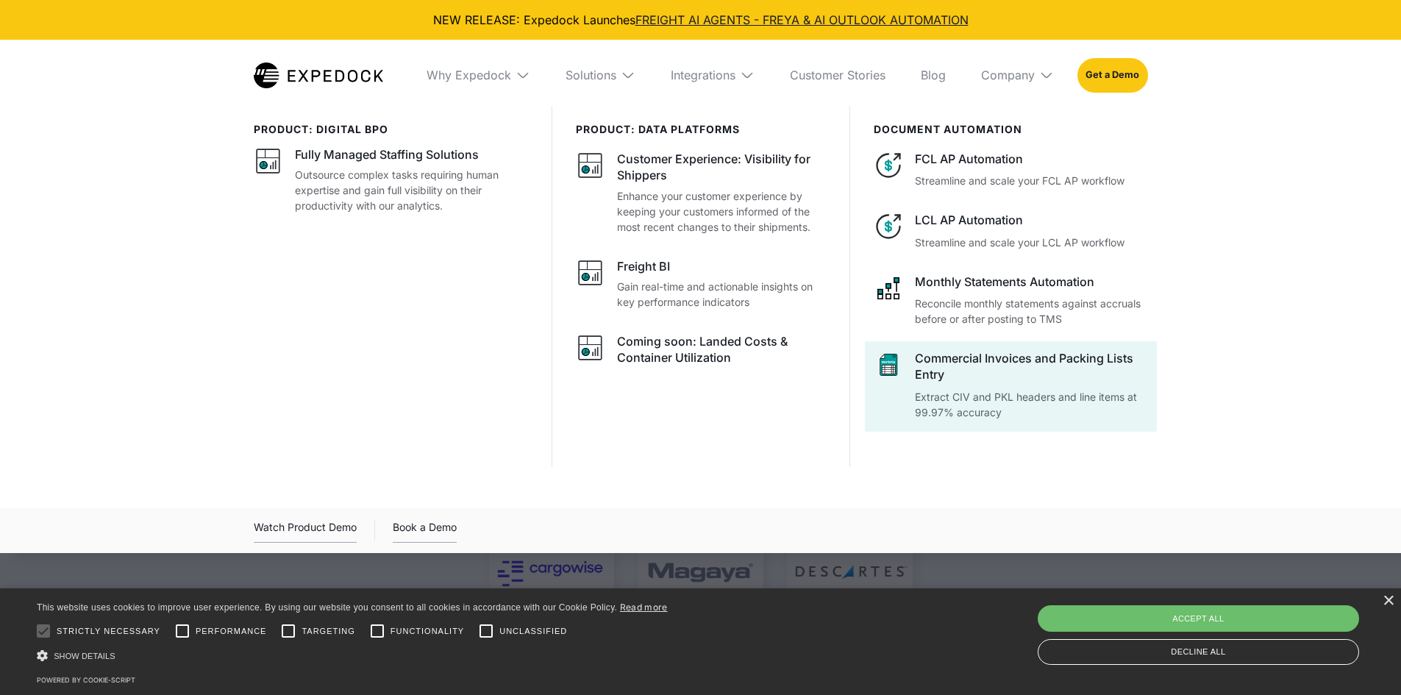
click at [1026, 373] on div "Commercial Invoices and Packing Lists Entry" at bounding box center [1031, 366] width 232 height 33
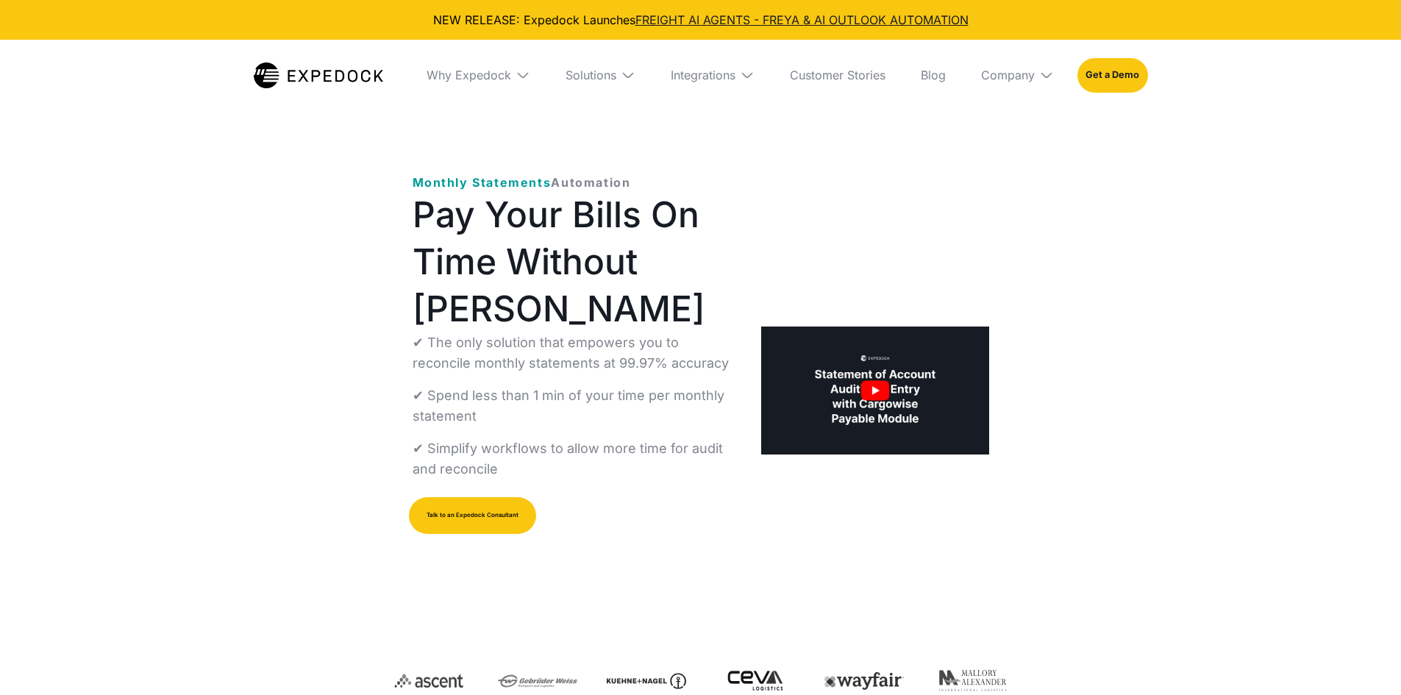
select select
click at [856, 407] on img "open lightbox" at bounding box center [875, 391] width 228 height 128
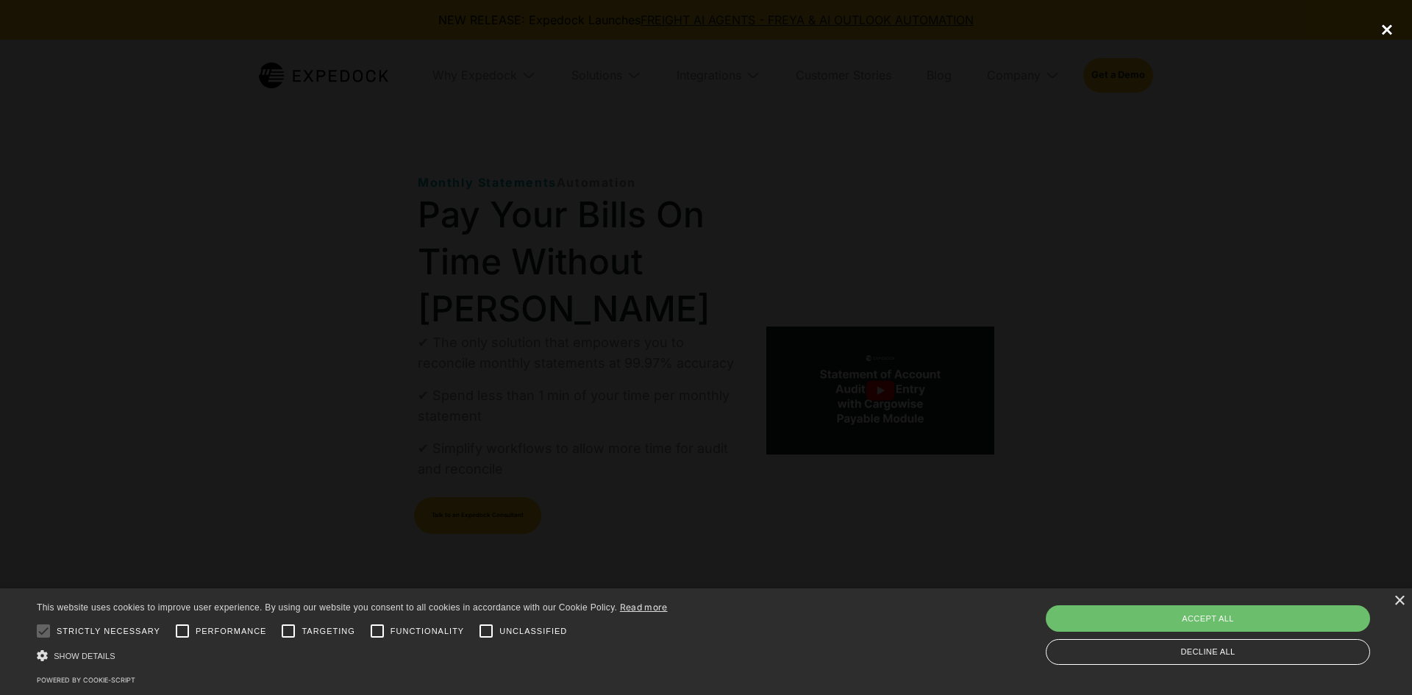
click at [1388, 26] on div "close lightbox" at bounding box center [1387, 30] width 50 height 32
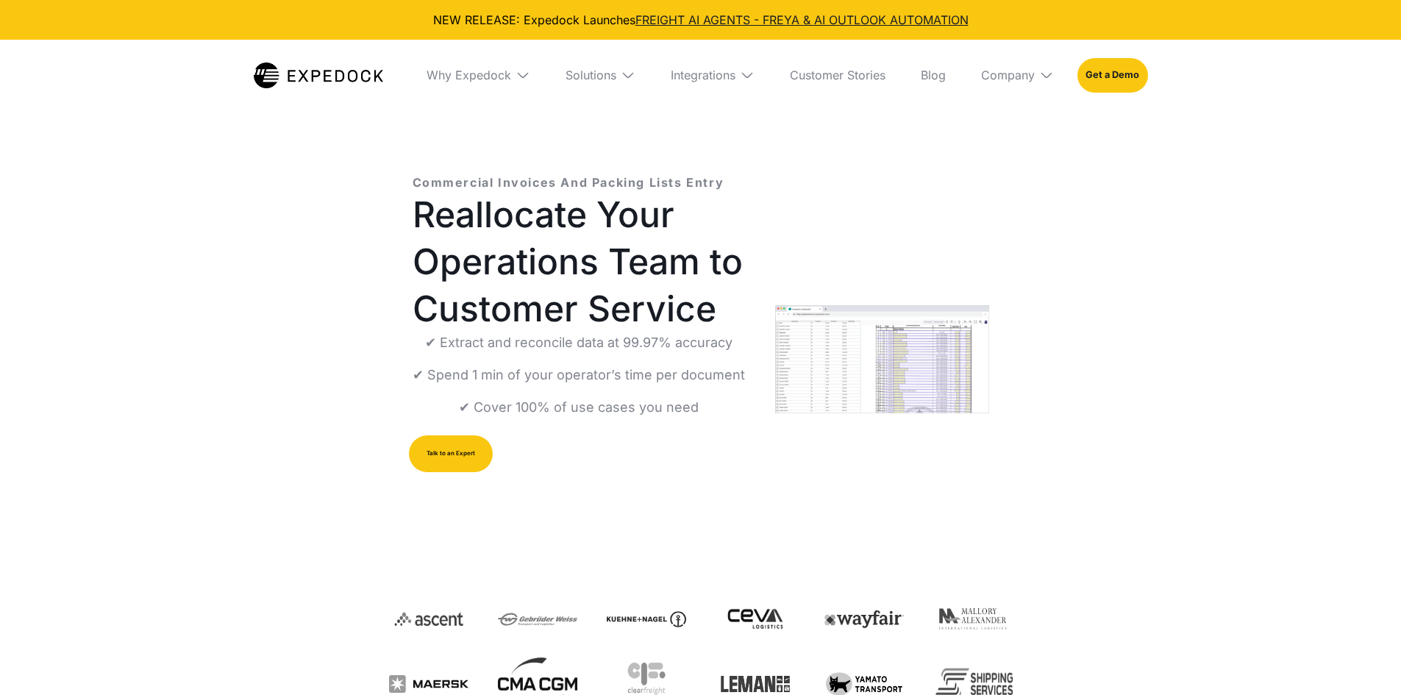
select select
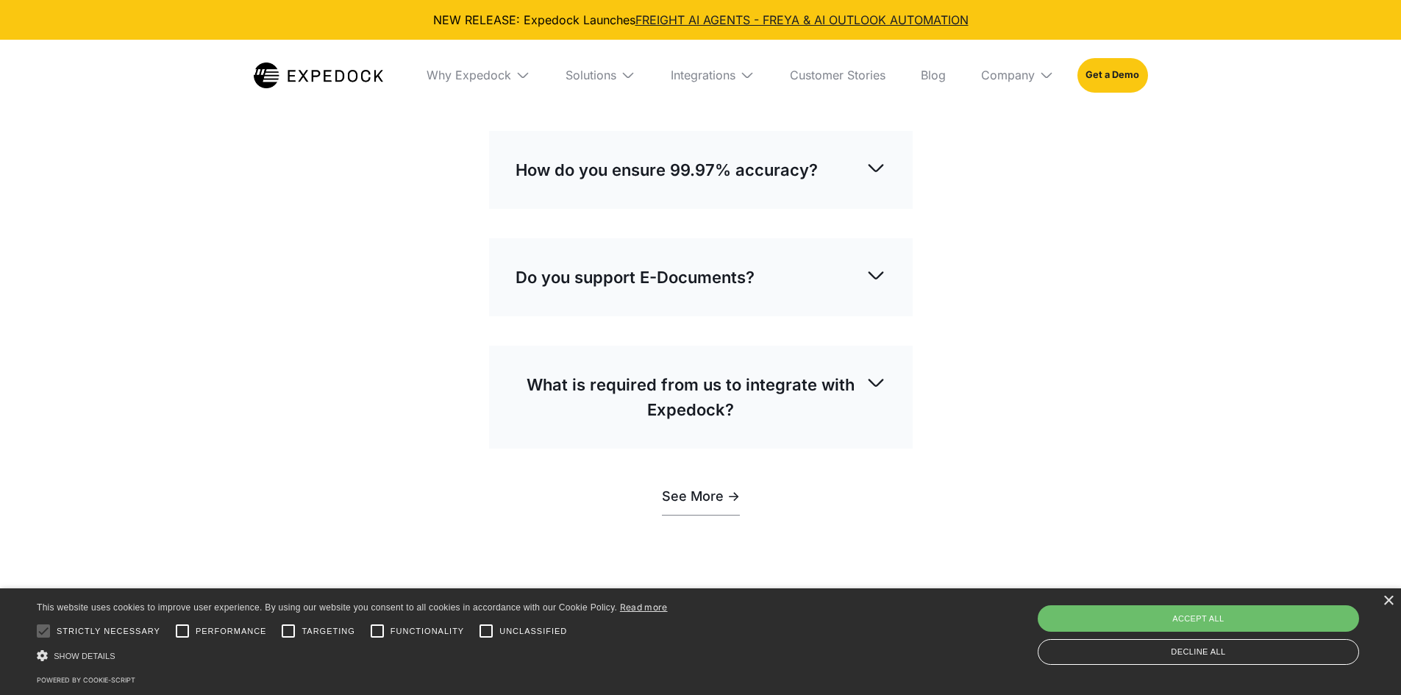
scroll to position [4022, 0]
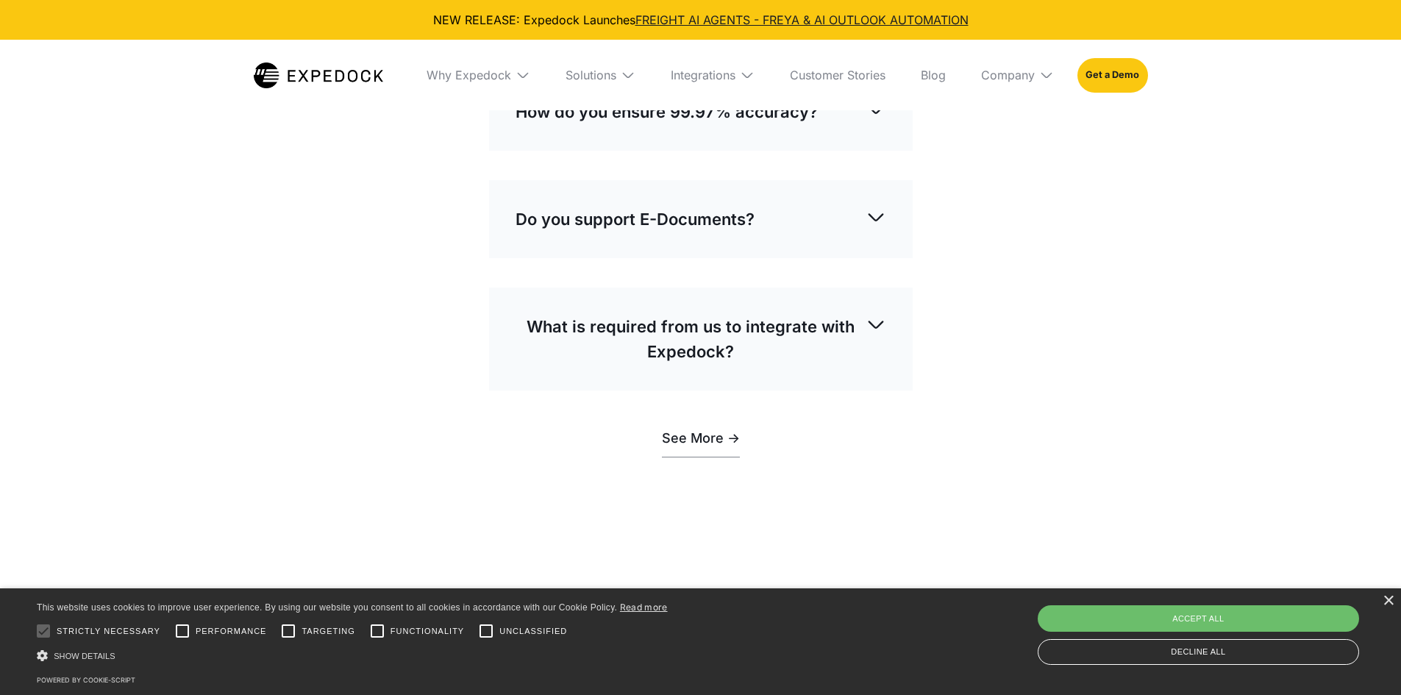
click at [878, 227] on img at bounding box center [876, 217] width 21 height 21
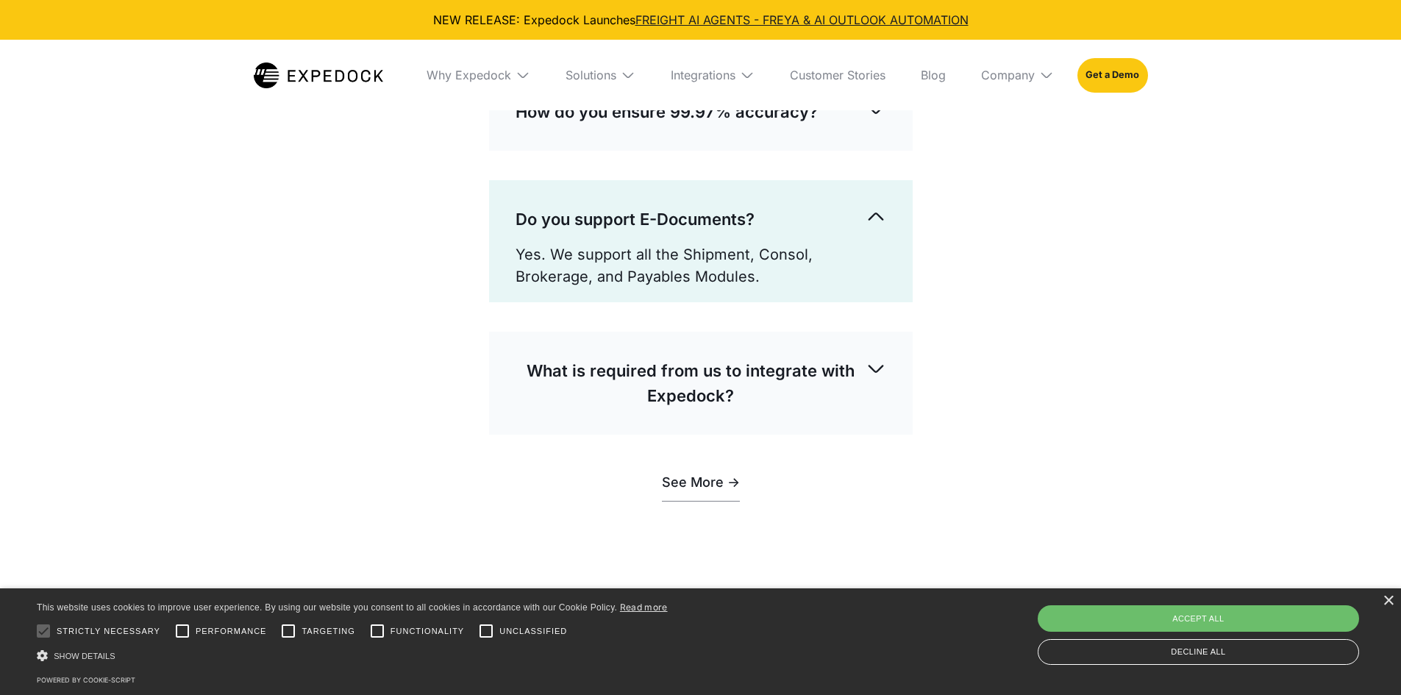
click at [878, 227] on img at bounding box center [876, 217] width 21 height 21
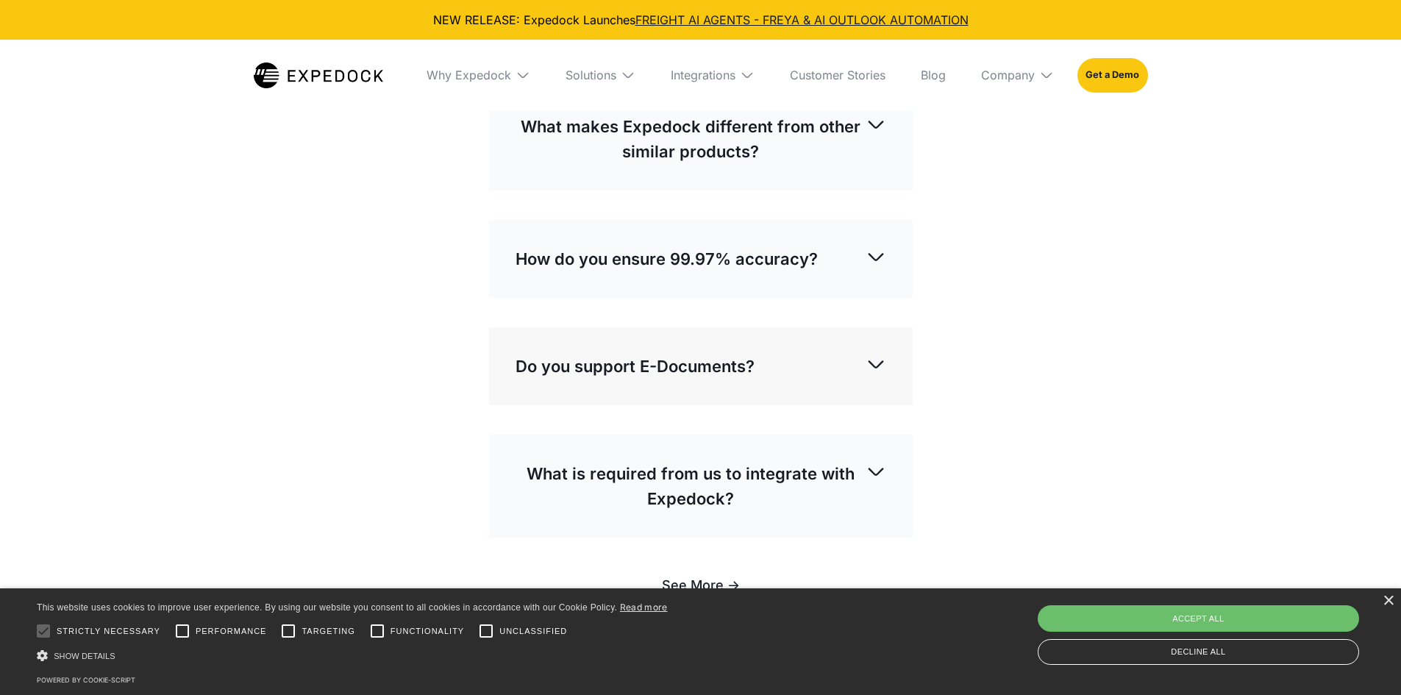
scroll to position [3801, 0]
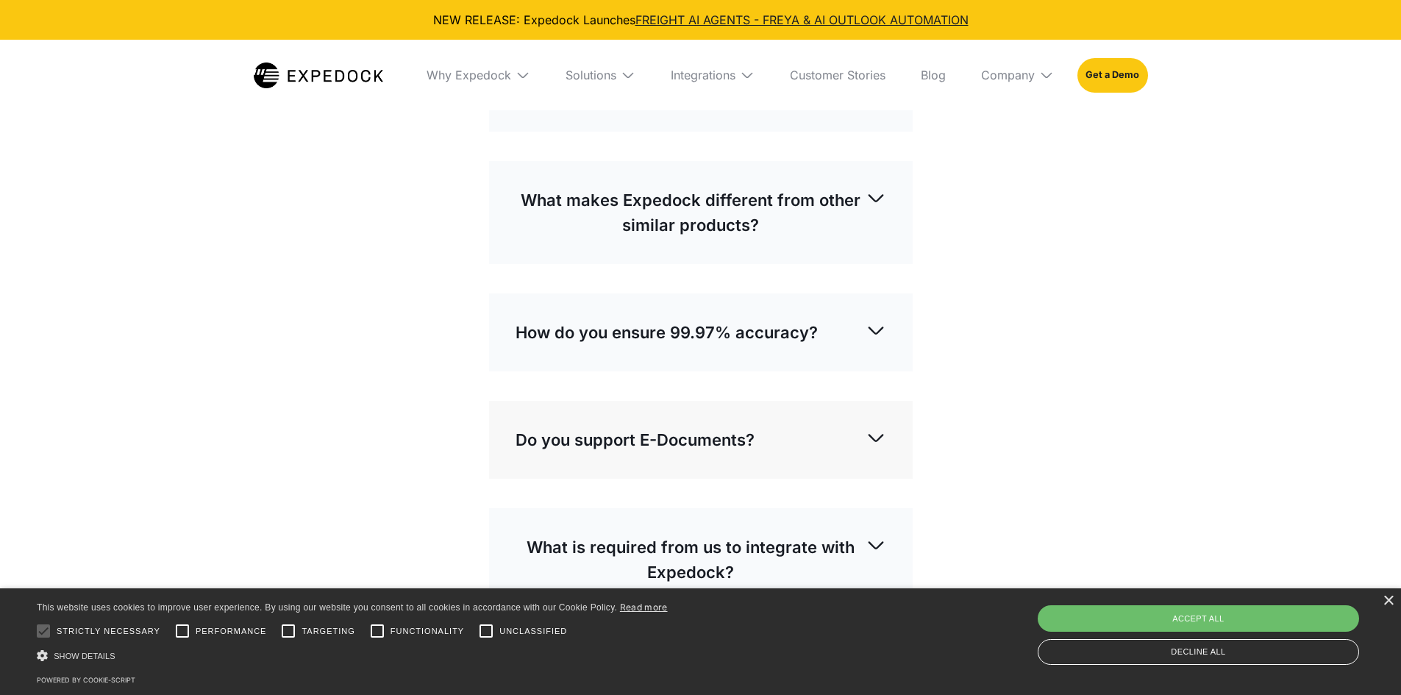
click at [881, 101] on img at bounding box center [876, 90] width 21 height 21
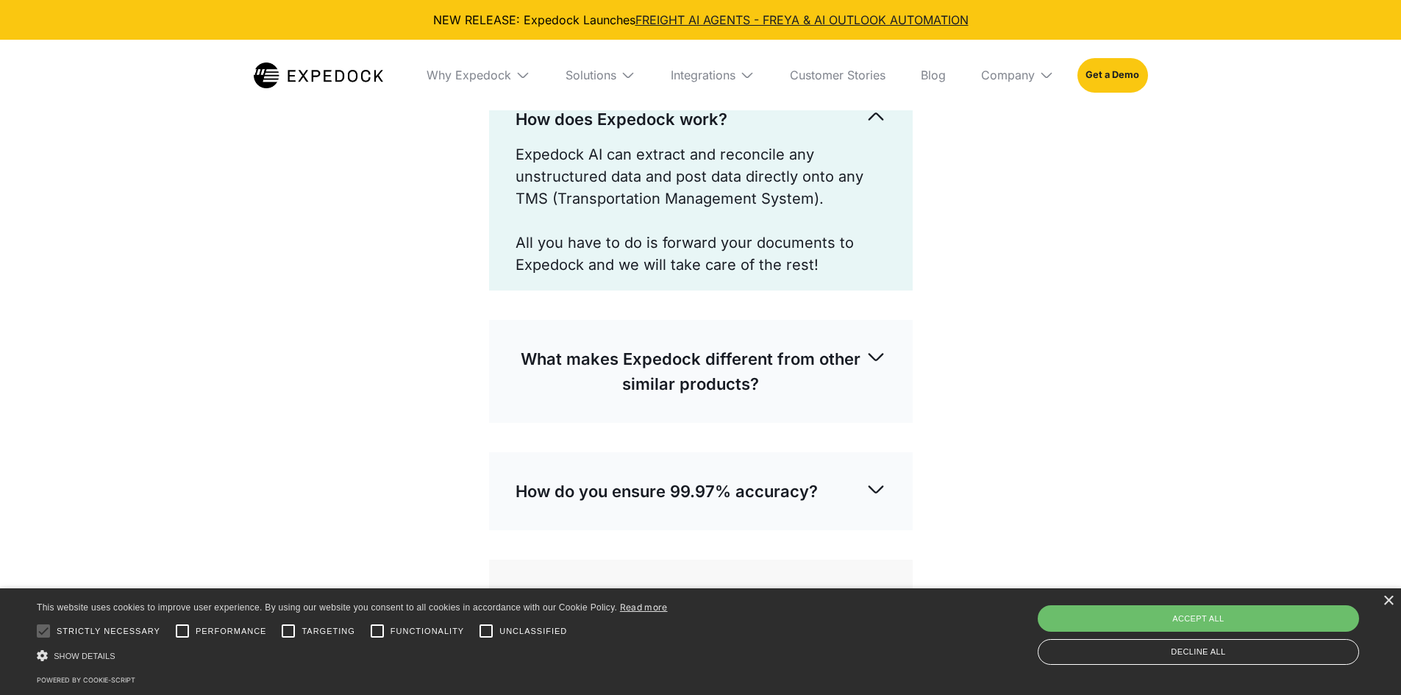
scroll to position [3875, 0]
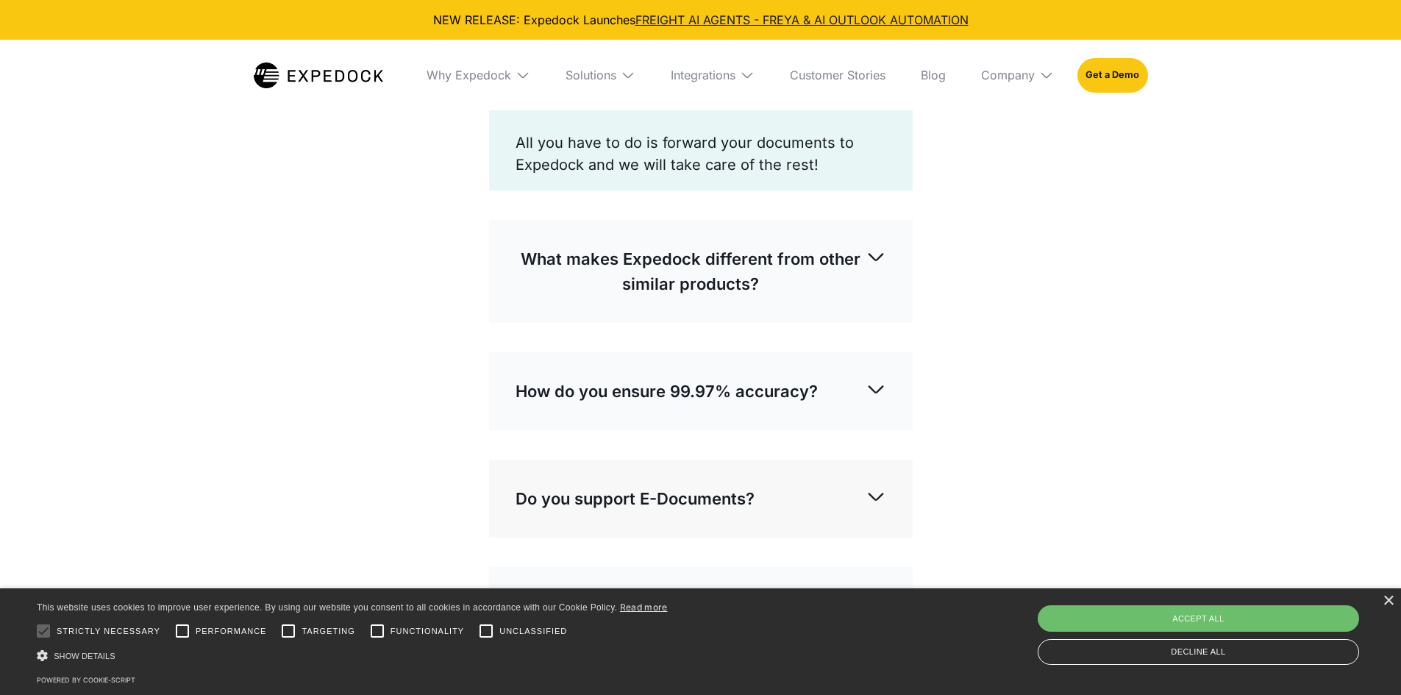
click at [877, 267] on img at bounding box center [876, 256] width 21 height 21
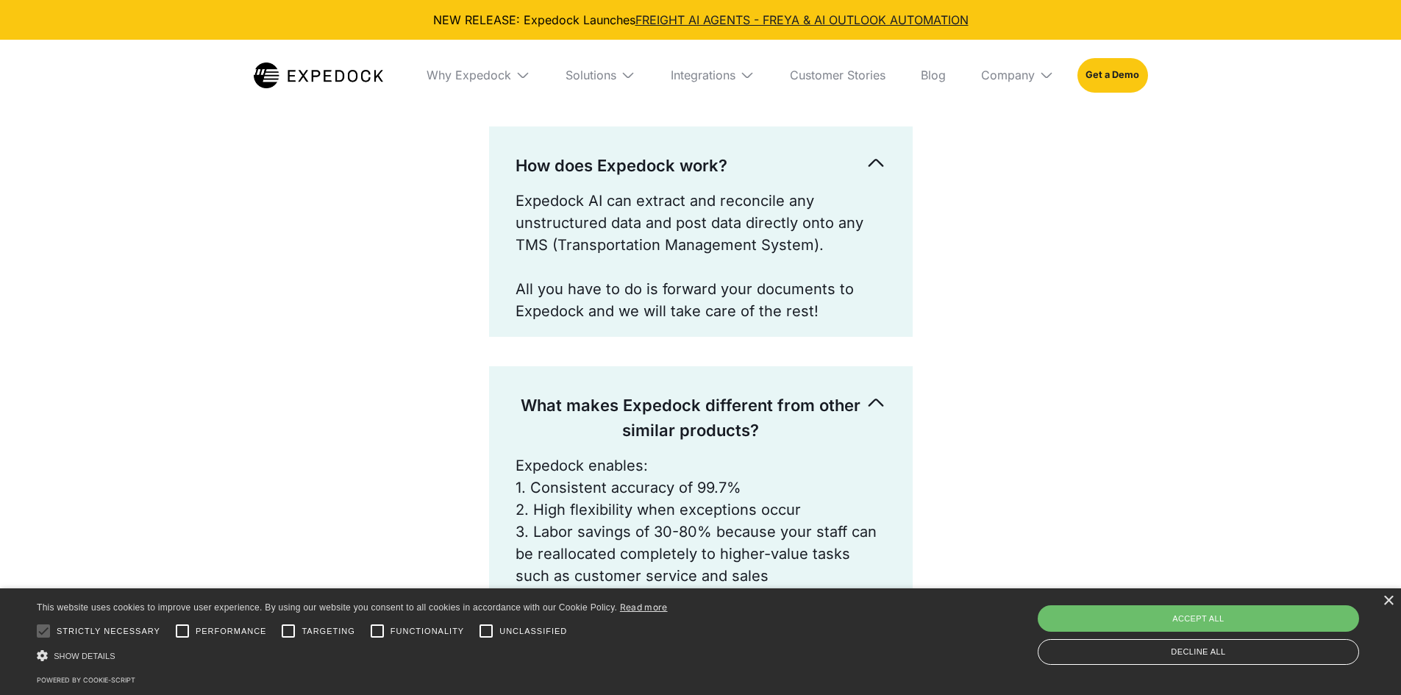
scroll to position [3727, 0]
click at [305, 72] on img at bounding box center [318, 76] width 129 height 26
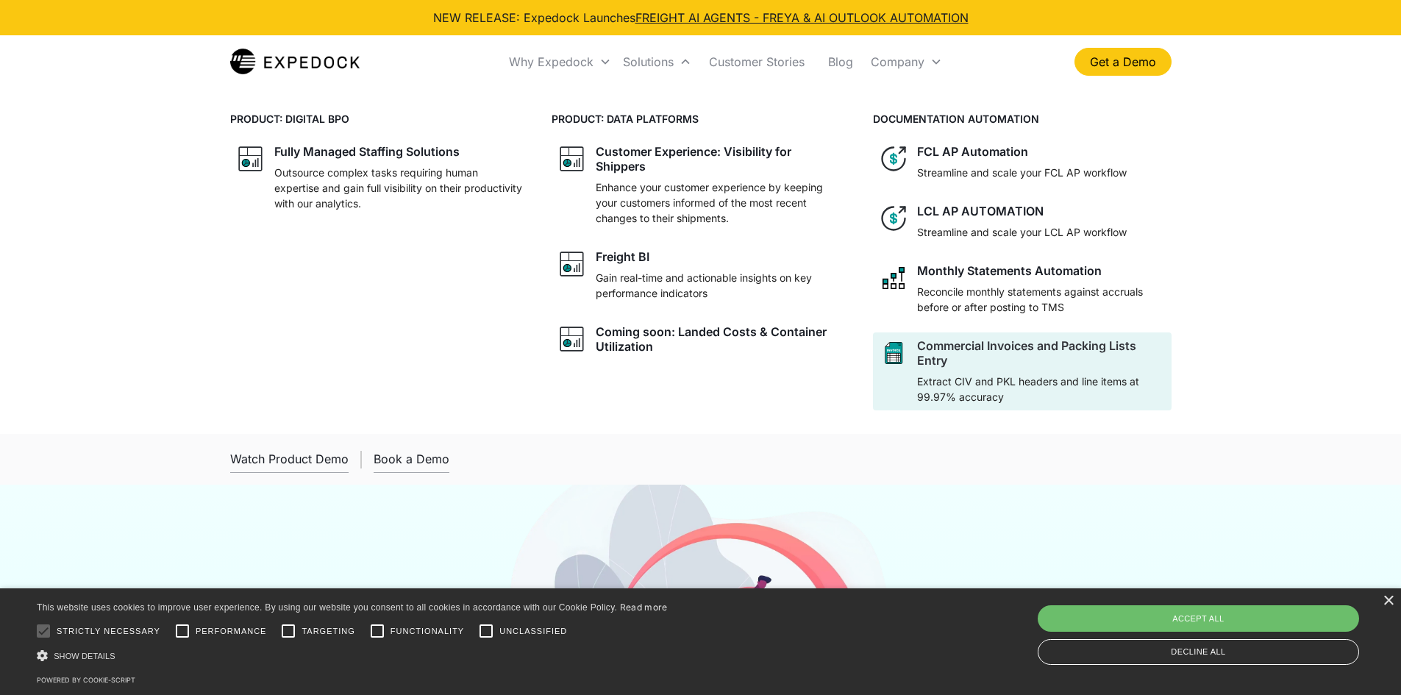
click at [953, 369] on div at bounding box center [1041, 371] width 248 height 6
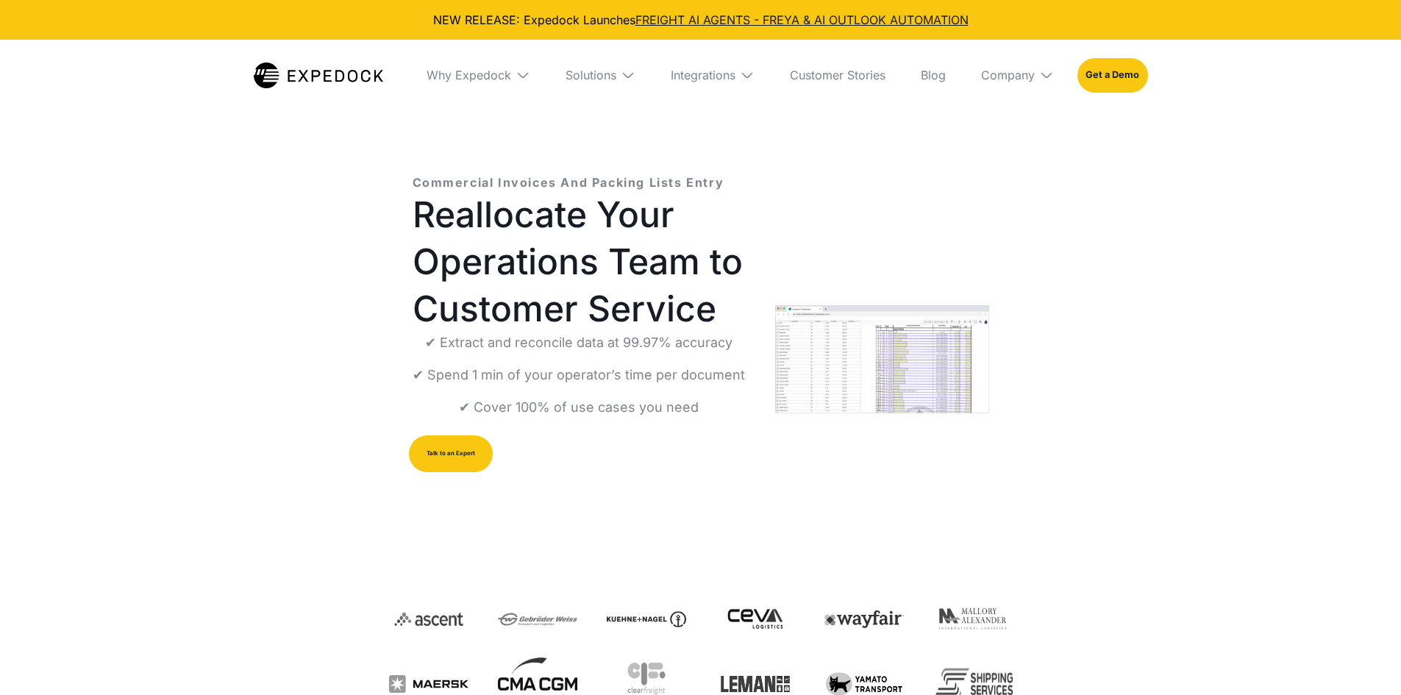
select select
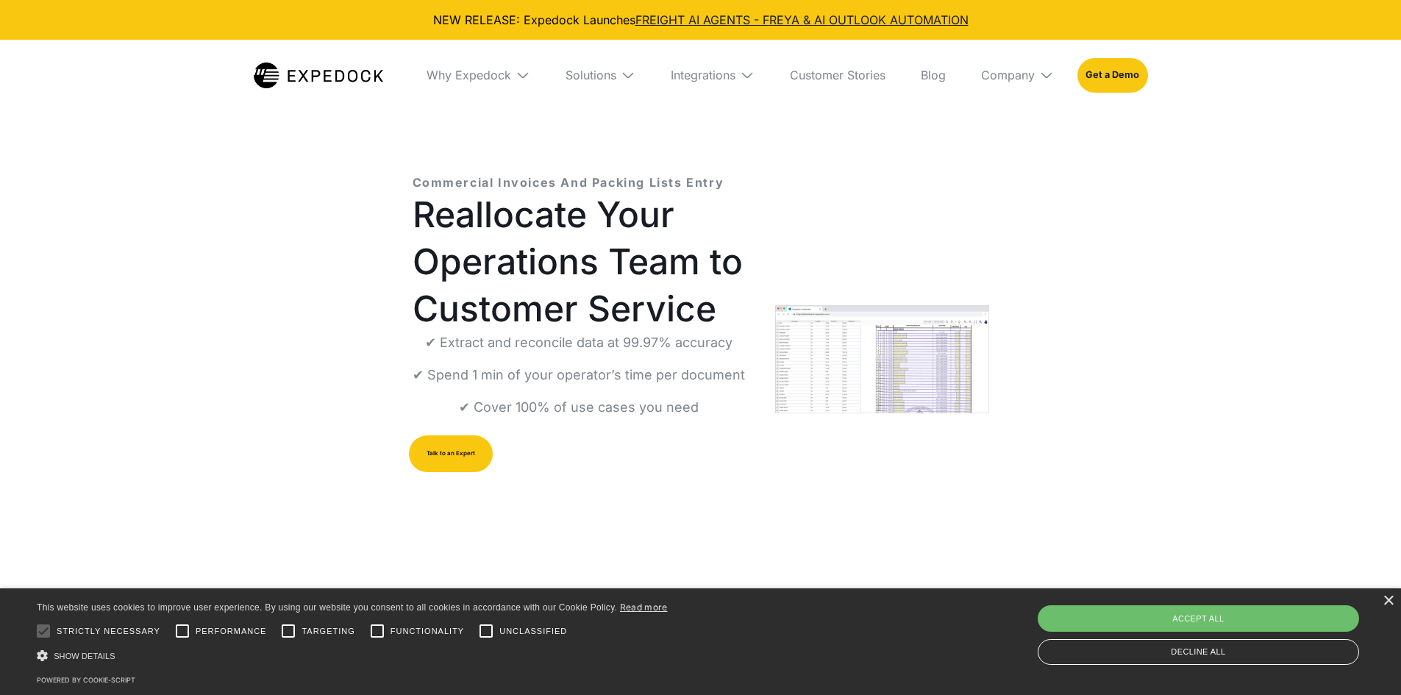
click at [911, 391] on img "open lightbox" at bounding box center [882, 359] width 214 height 108
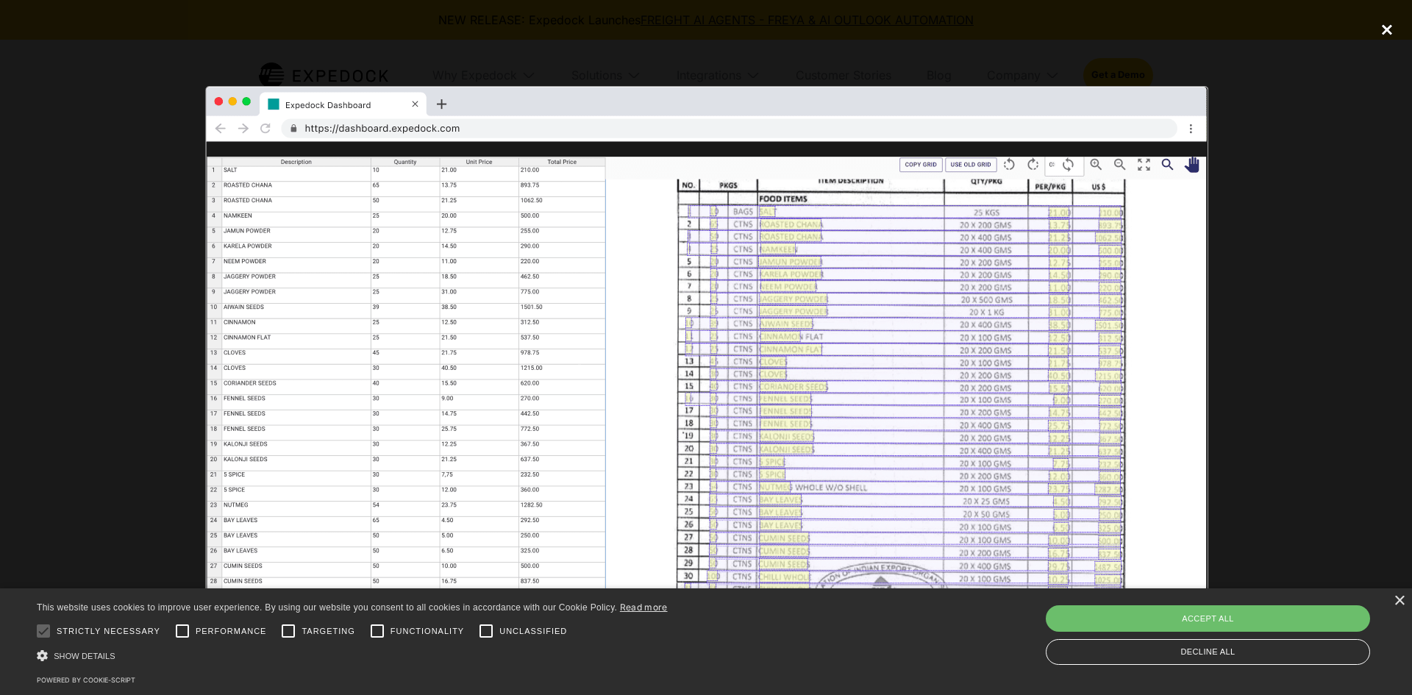
click at [1384, 28] on div "close lightbox" at bounding box center [1387, 30] width 50 height 32
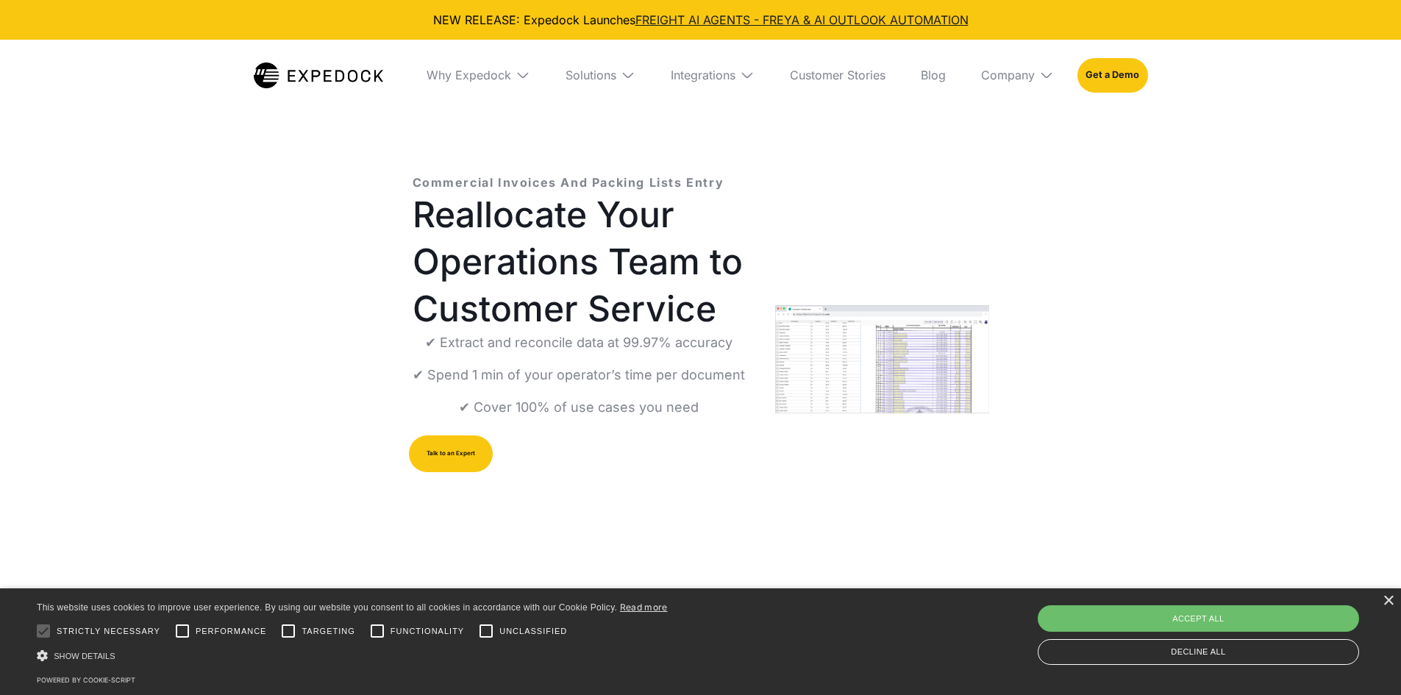
click at [616, 76] on div "Solutions" at bounding box center [600, 75] width 93 height 71
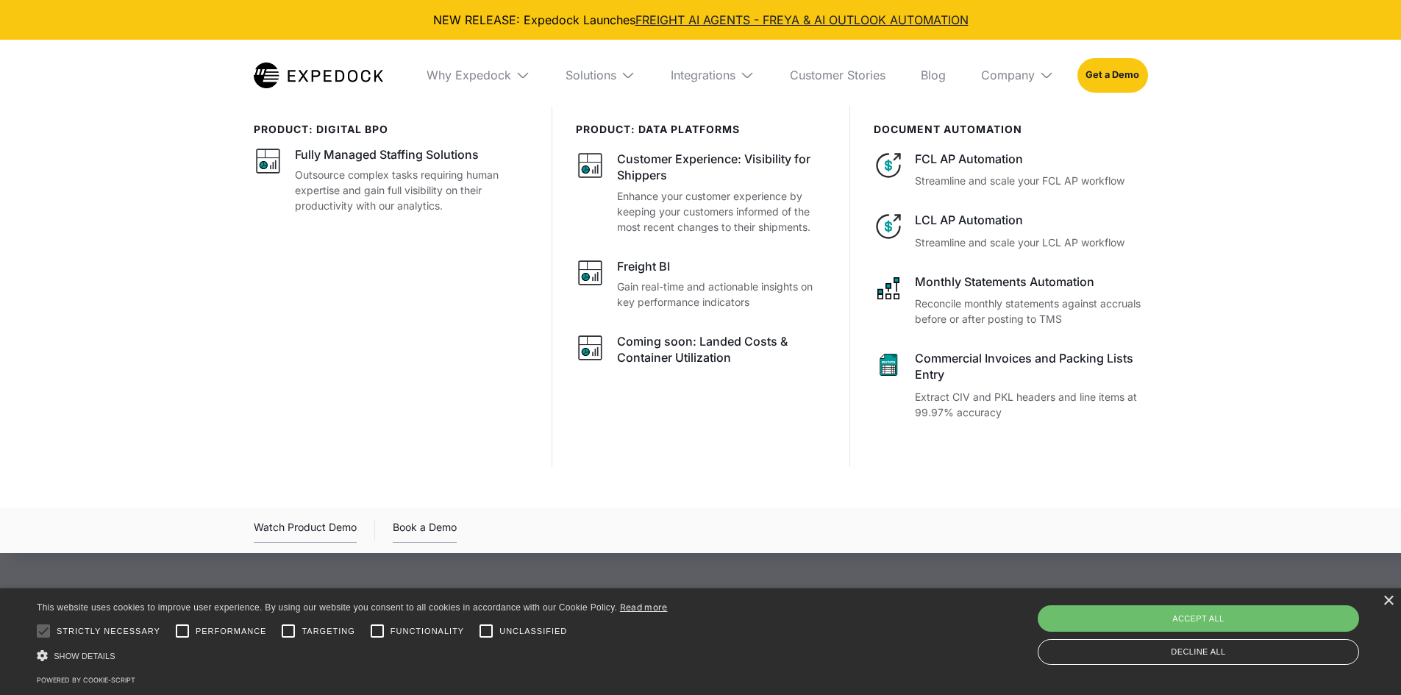
click at [580, 463] on div "PRODUCT: data platforms Customer Experience: Visibility for Shippers Enhance yo…" at bounding box center [701, 286] width 298 height 361
